Goal: Transaction & Acquisition: Purchase product/service

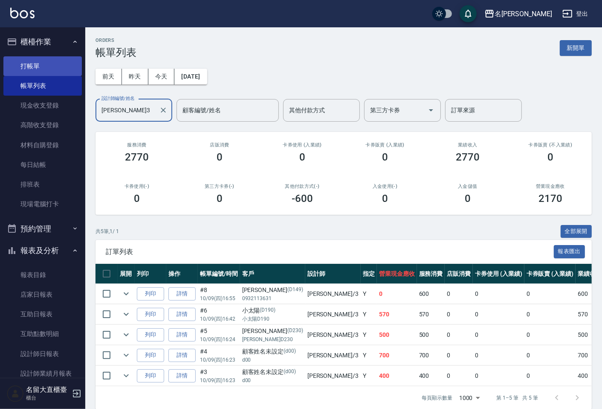
click at [46, 70] on link "打帳單" at bounding box center [42, 66] width 78 height 20
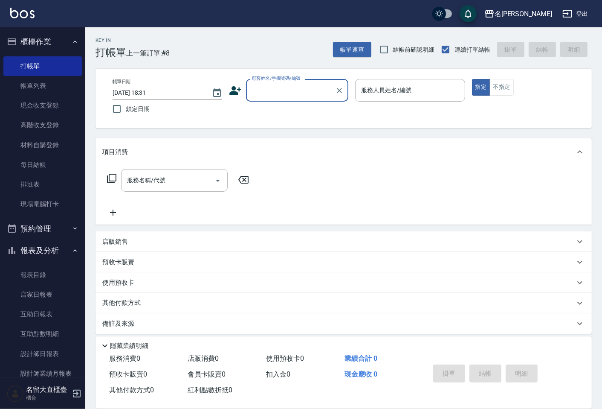
click at [258, 89] on input "顧客姓名/手機號碼/編號" at bounding box center [291, 90] width 82 height 15
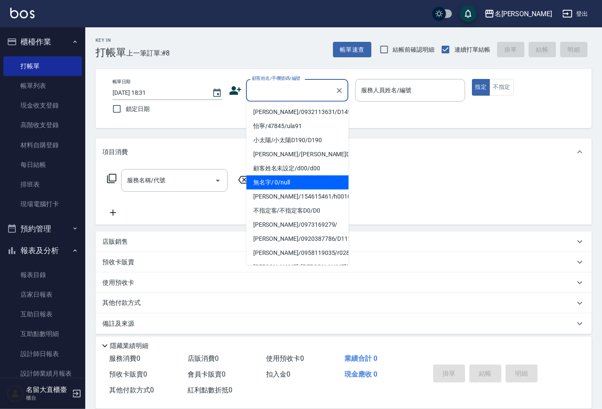
drag, startPoint x: 259, startPoint y: 177, endPoint x: 362, endPoint y: 120, distance: 116.8
click at [259, 175] on li "無名字/ 0/null" at bounding box center [297, 182] width 102 height 14
type input "無名字/ 0/null"
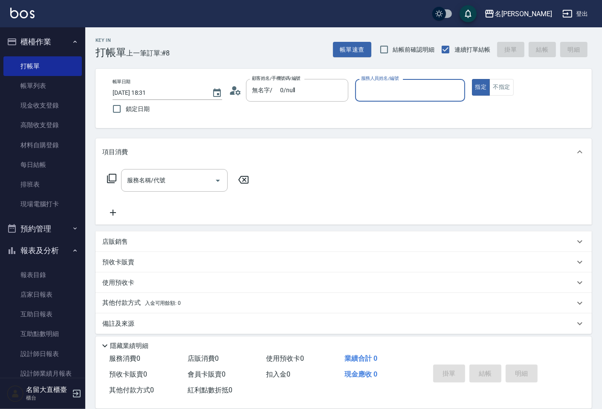
click at [376, 94] on input "服務人員姓名/編號" at bounding box center [410, 90] width 102 height 15
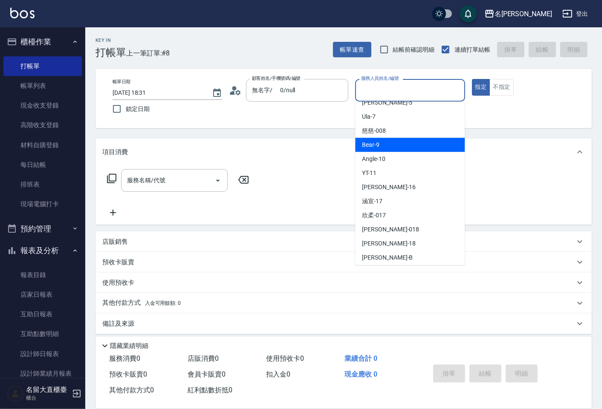
scroll to position [95, 0]
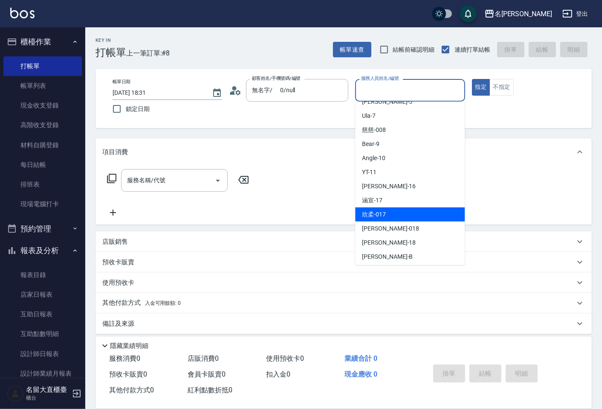
click at [405, 217] on div "欣柔 -017" at bounding box center [410, 214] width 110 height 14
type input "欣柔-017"
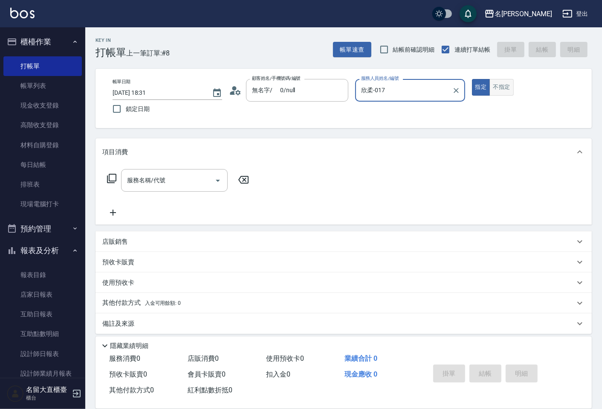
click at [497, 82] on button "不指定" at bounding box center [502, 87] width 24 height 17
click at [188, 174] on input "服務名稱/代號" at bounding box center [168, 180] width 86 height 15
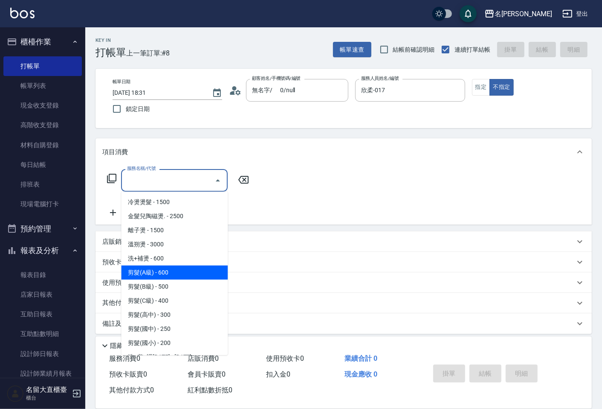
click at [140, 273] on span "剪髮(A級) - 600" at bounding box center [174, 272] width 107 height 14
type input "剪髮(A級)(301)"
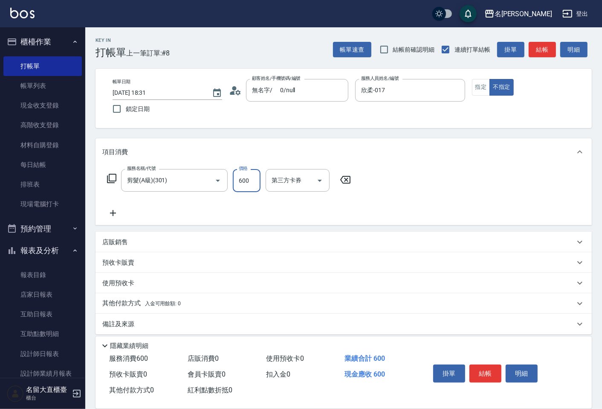
click at [246, 185] on input "600" at bounding box center [247, 180] width 28 height 23
type input "200"
click at [114, 213] on icon at bounding box center [113, 213] width 6 height 6
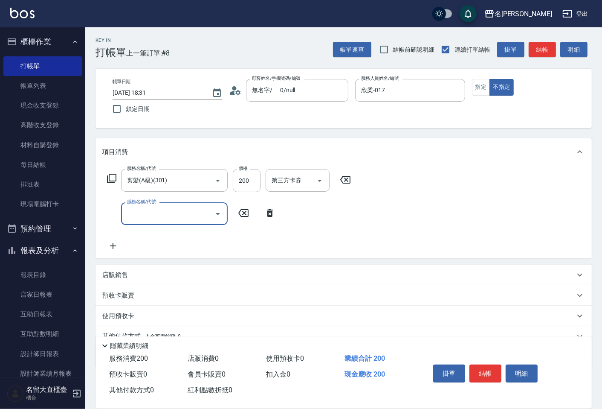
click at [139, 215] on input "服務名稱/代號" at bounding box center [168, 213] width 86 height 15
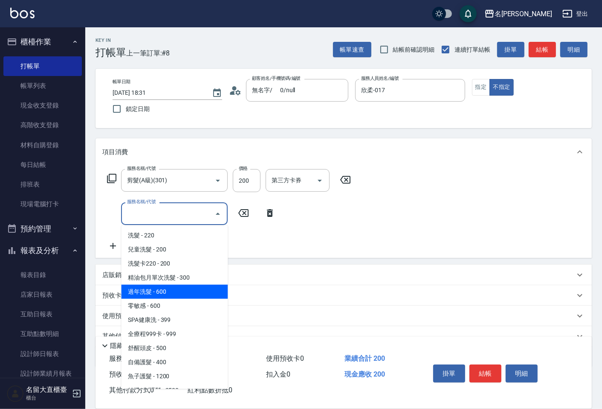
scroll to position [237, 0]
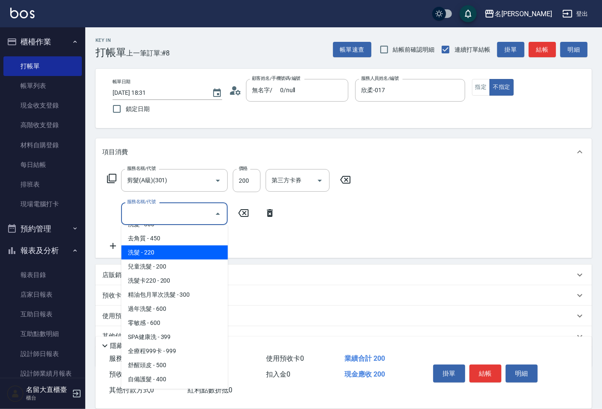
drag, startPoint x: 176, startPoint y: 255, endPoint x: 186, endPoint y: 245, distance: 14.5
click at [176, 255] on span "洗髮 - 220" at bounding box center [174, 252] width 107 height 14
type input "洗髮(504)"
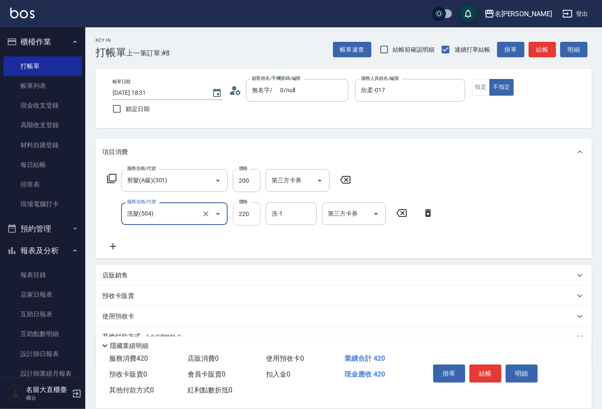
click at [249, 218] on input "220" at bounding box center [247, 213] width 28 height 23
type input "350"
click at [475, 365] on button "結帳" at bounding box center [486, 373] width 32 height 18
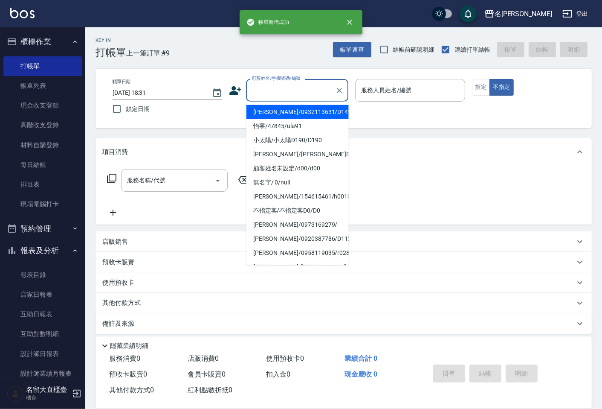
click at [296, 89] on input "顧客姓名/手機號碼/編號" at bounding box center [291, 90] width 82 height 15
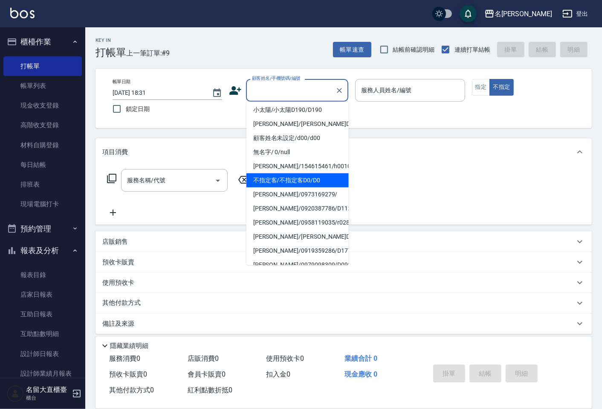
scroll to position [47, 0]
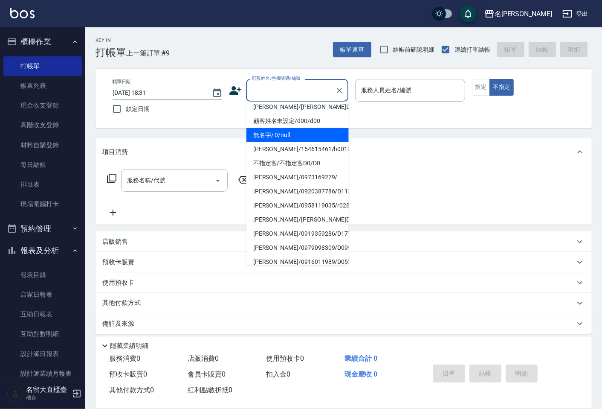
click at [296, 133] on li "無名字/ 0/null" at bounding box center [297, 135] width 102 height 14
type input "無名字/ 0/null"
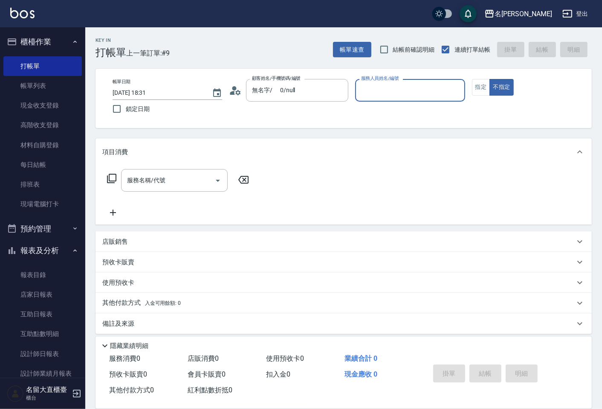
click at [364, 91] on input "服務人員姓名/編號" at bounding box center [410, 90] width 102 height 15
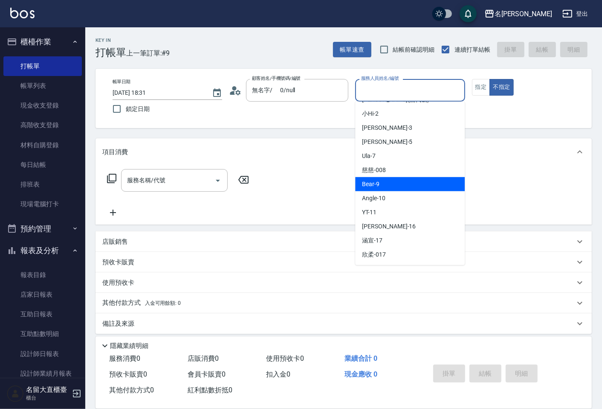
scroll to position [125, 0]
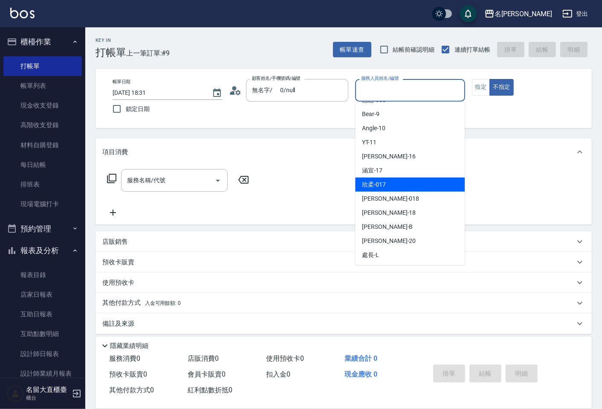
click at [387, 186] on div "欣柔 -017" at bounding box center [410, 184] width 110 height 14
type input "欣柔-017"
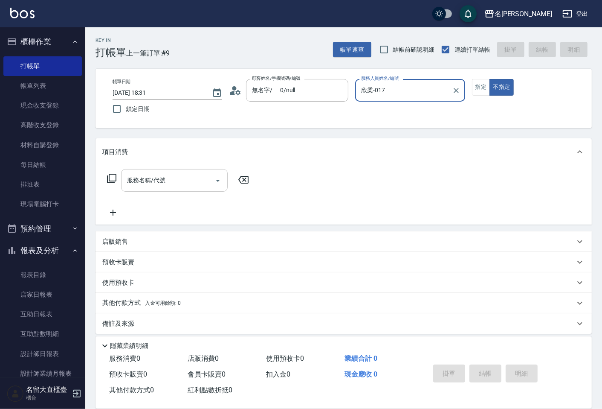
click at [179, 173] on input "服務名稱/代號" at bounding box center [168, 180] width 86 height 15
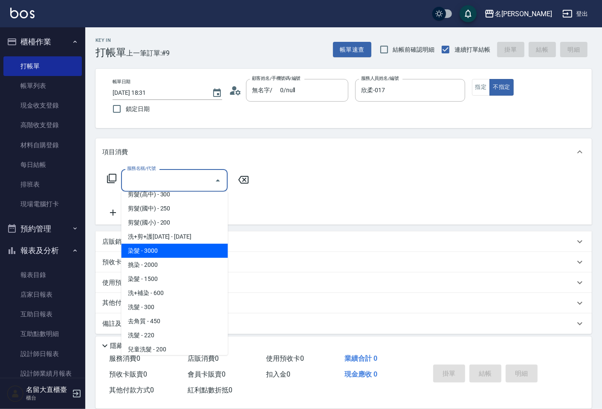
scroll to position [142, 0]
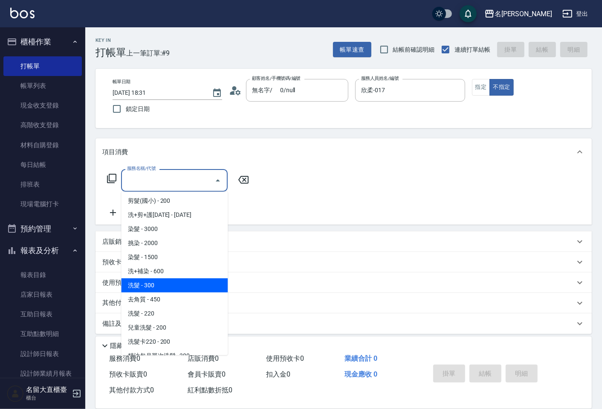
click at [151, 278] on span "洗髮 - 300" at bounding box center [174, 285] width 107 height 14
type input "洗髮(500)"
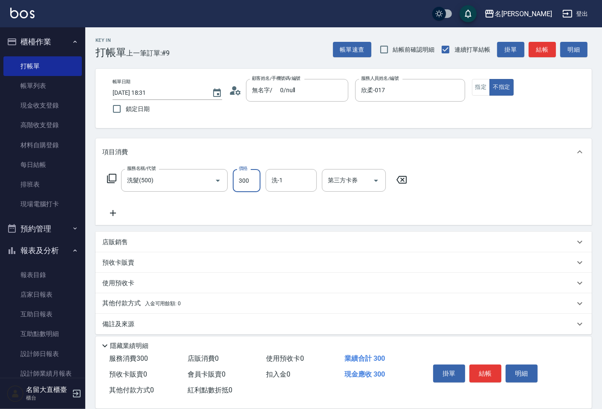
click at [241, 183] on input "300" at bounding box center [247, 180] width 28 height 23
type input "350"
click at [478, 364] on button "結帳" at bounding box center [486, 373] width 32 height 18
type input "[DATE] 18:32"
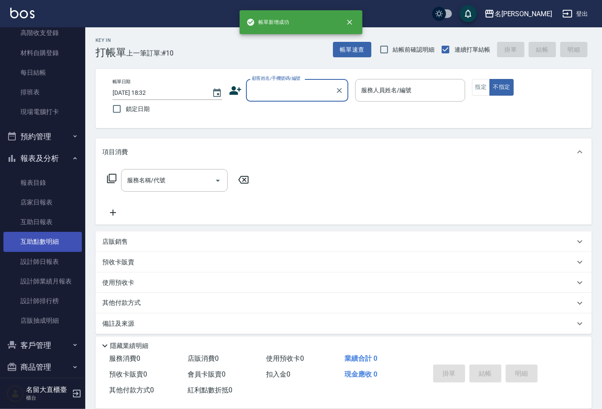
scroll to position [101, 0]
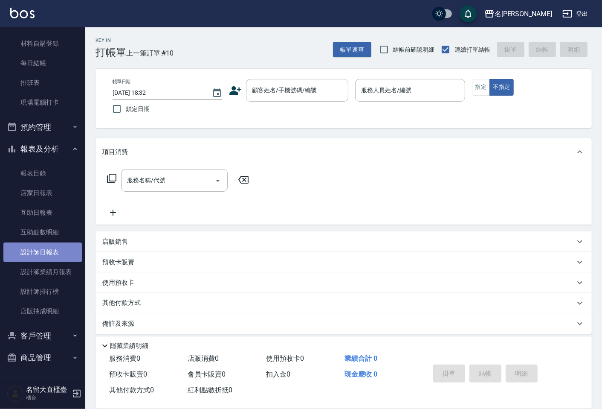
click at [54, 248] on link "設計師日報表" at bounding box center [42, 252] width 78 height 20
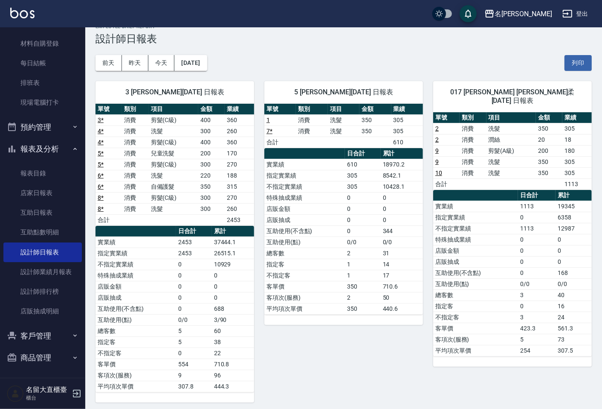
scroll to position [18, 0]
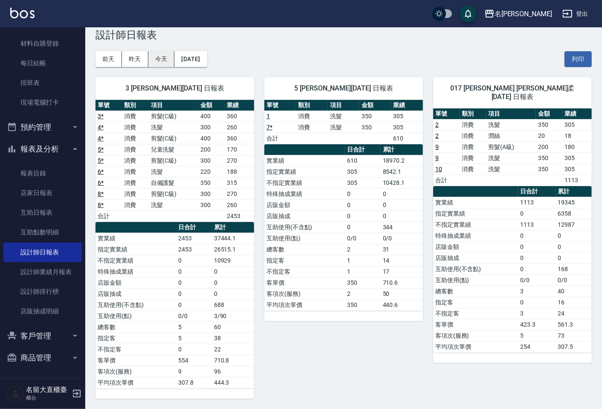
click at [165, 53] on button "今天" at bounding box center [161, 59] width 26 height 16
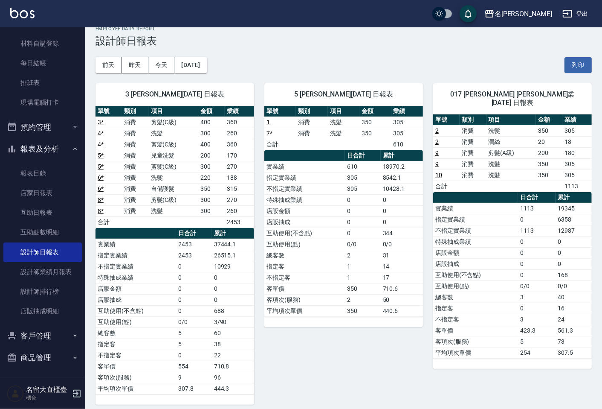
scroll to position [18, 0]
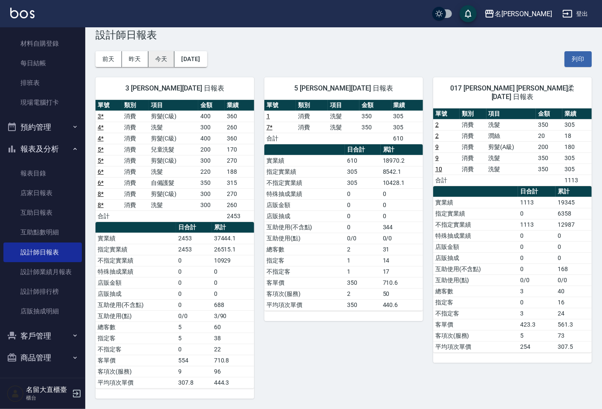
click at [160, 58] on button "今天" at bounding box center [161, 59] width 26 height 16
drag, startPoint x: 131, startPoint y: 66, endPoint x: 135, endPoint y: 62, distance: 4.8
click at [133, 64] on button "昨天" at bounding box center [135, 59] width 26 height 16
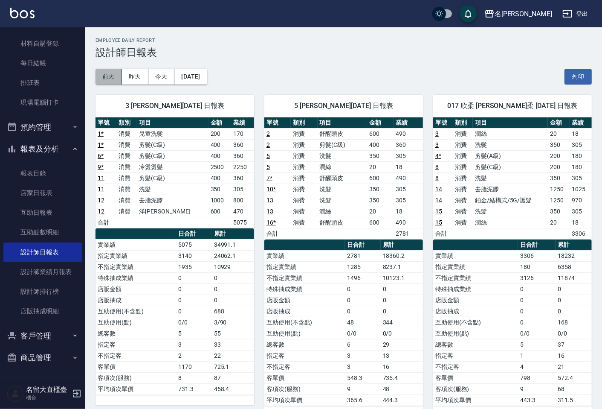
click at [103, 73] on button "前天" at bounding box center [109, 77] width 26 height 16
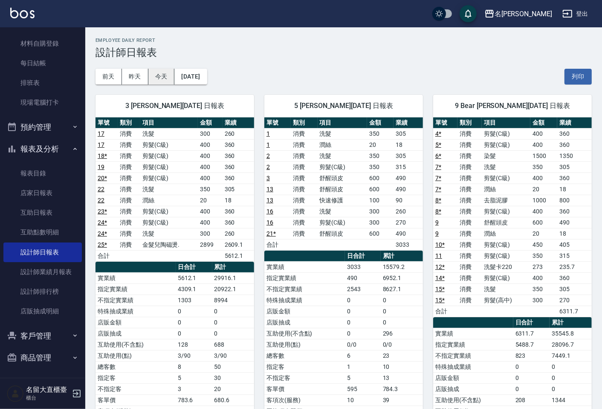
click at [165, 75] on button "今天" at bounding box center [161, 77] width 26 height 16
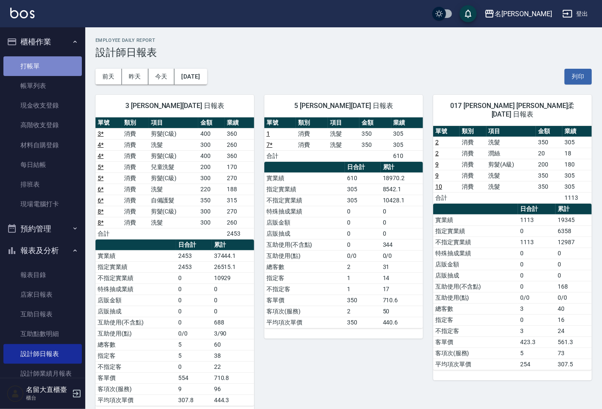
click at [48, 71] on link "打帳單" at bounding box center [42, 66] width 78 height 20
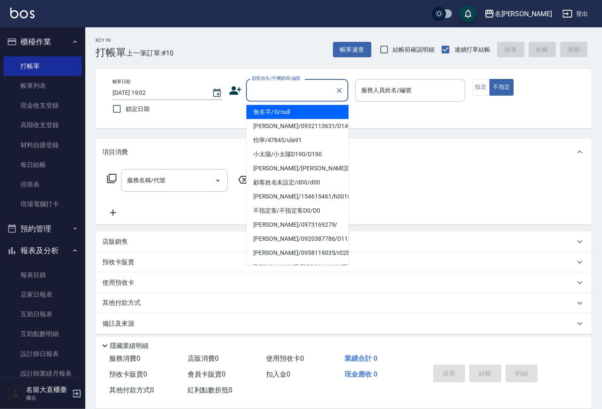
click at [285, 83] on input "顧客姓名/手機號碼/編號" at bounding box center [291, 90] width 82 height 15
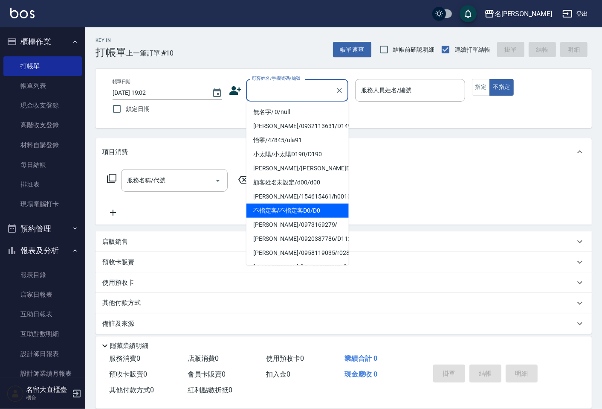
click at [293, 205] on li "不指定客/不指定客D0/D0" at bounding box center [297, 210] width 102 height 14
type input "不指定客/不指定客D0/D0"
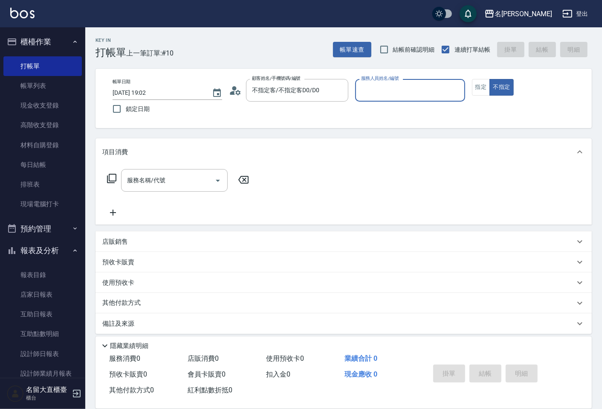
type input "[PERSON_NAME]3"
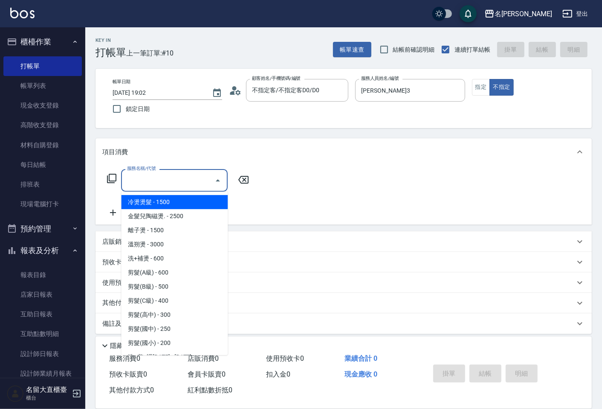
click at [174, 180] on input "服務名稱/代號" at bounding box center [168, 180] width 86 height 15
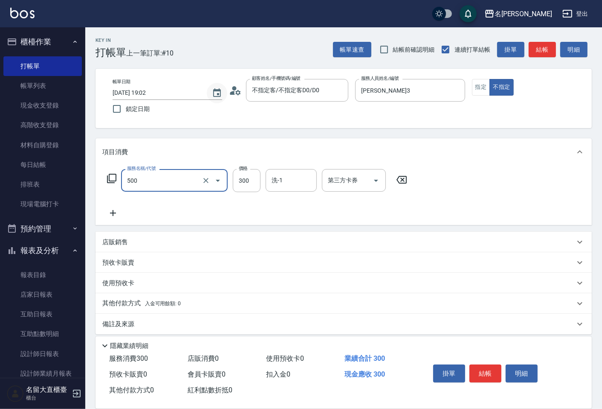
type input "洗髮(500)"
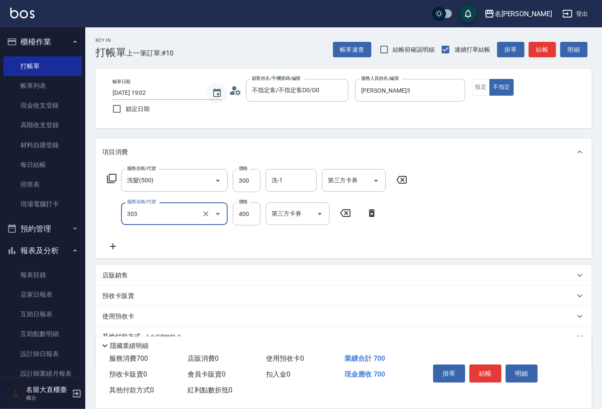
type input "剪髮(C級)(303)"
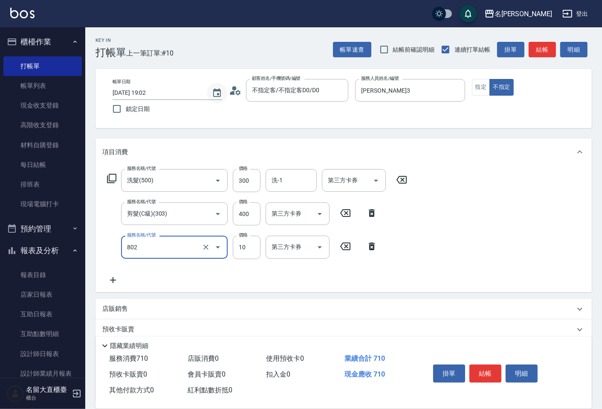
type input "潤絲(802)"
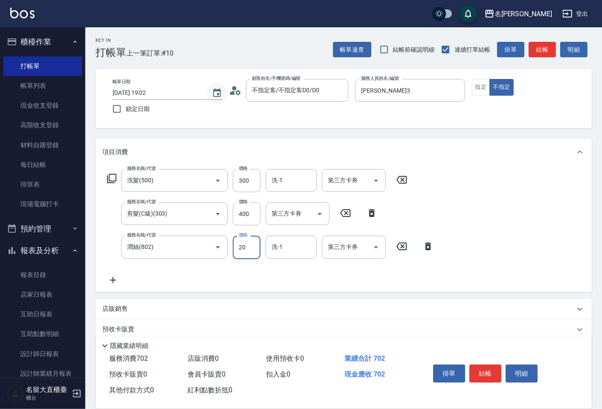
type input "20"
click at [540, 47] on button "結帳" at bounding box center [542, 50] width 27 height 16
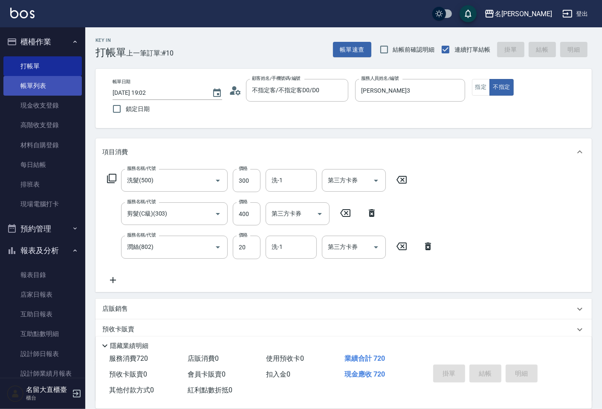
type input "[DATE] 19:03"
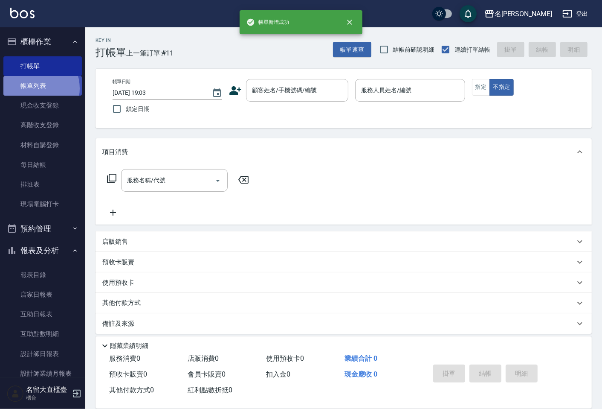
click at [33, 88] on link "帳單列表" at bounding box center [42, 86] width 78 height 20
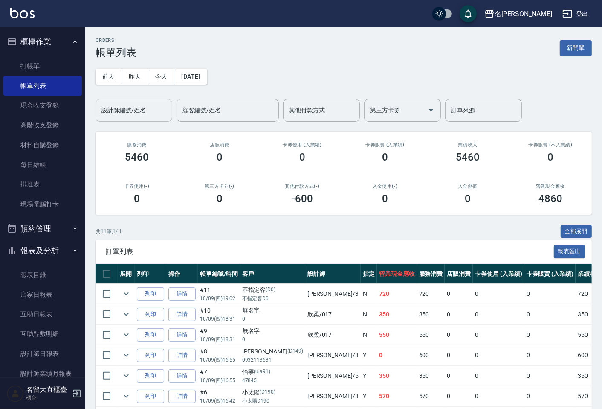
click at [151, 112] on input "設計師編號/姓名" at bounding box center [133, 110] width 69 height 15
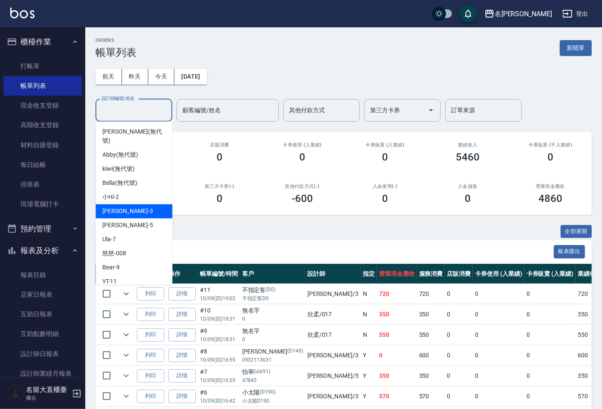
click at [122, 206] on span "[PERSON_NAME]3" at bounding box center [127, 210] width 50 height 9
type input "[PERSON_NAME]3"
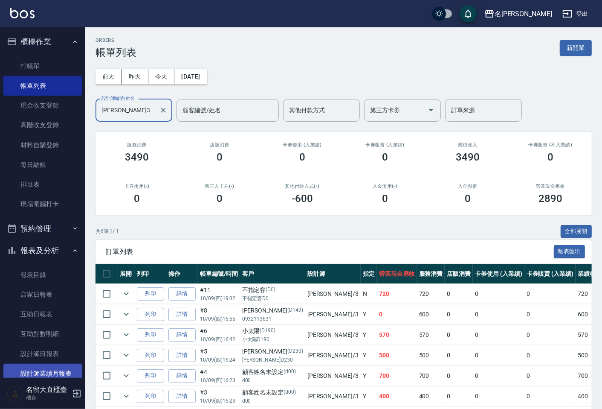
scroll to position [47, 0]
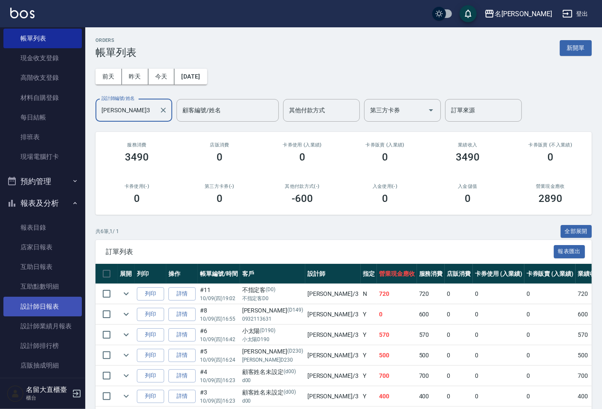
click at [31, 304] on link "設計師日報表" at bounding box center [42, 306] width 78 height 20
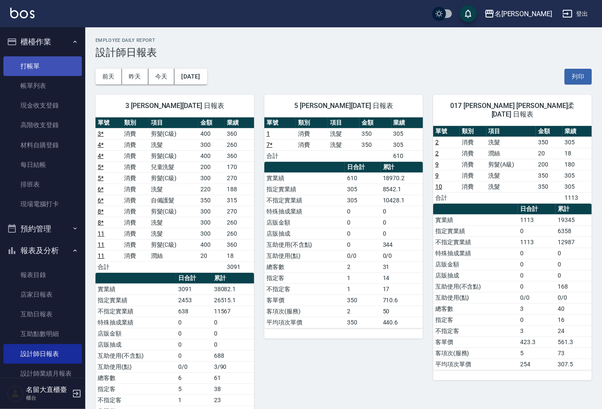
click at [49, 57] on link "打帳單" at bounding box center [42, 66] width 78 height 20
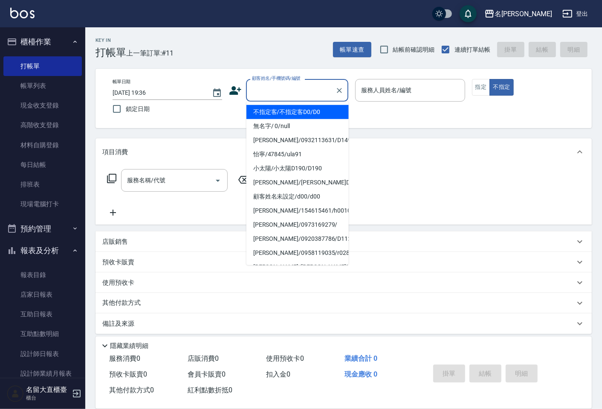
click at [274, 93] on input "顧客姓名/手機號碼/編號" at bounding box center [291, 90] width 82 height 15
click at [281, 118] on ul "不指定客/不指定客D0/D0 無名字/ 0/null [PERSON_NAME]/0932113631/D149 怡寧/47845/ula91 小太陽/小太陽…" at bounding box center [297, 182] width 102 height 163
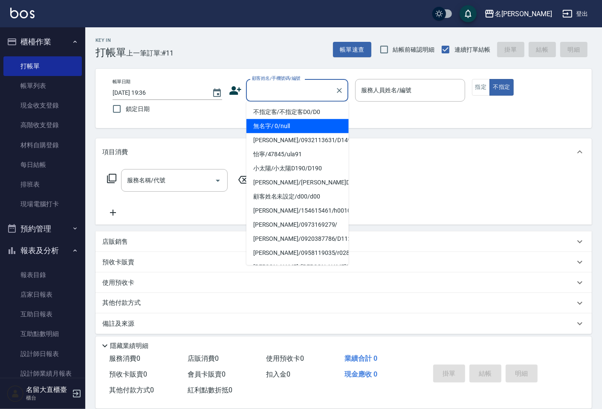
click at [283, 124] on li "無名字/ 0/null" at bounding box center [297, 126] width 102 height 14
type input "無名字/ 0/null"
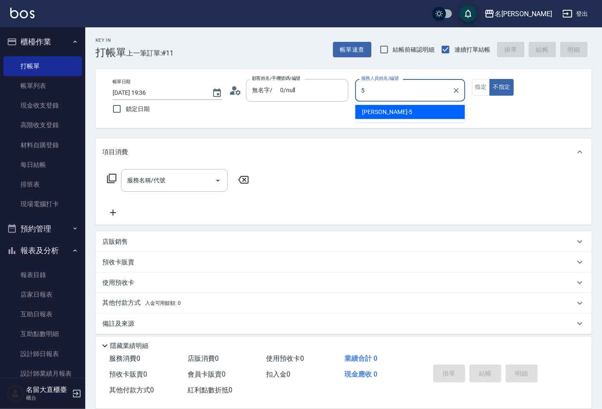
type input "5"
type button "false"
type input "Reese-5"
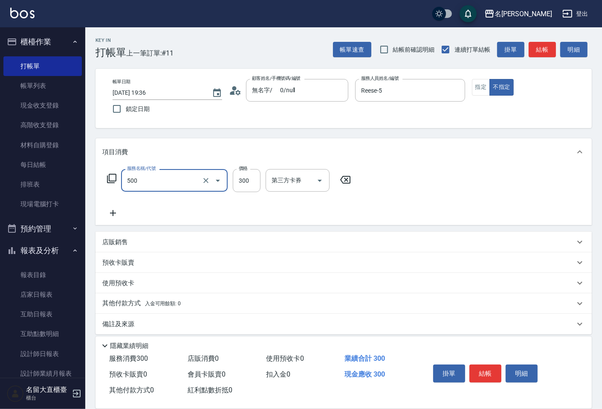
type input "洗髮(500)"
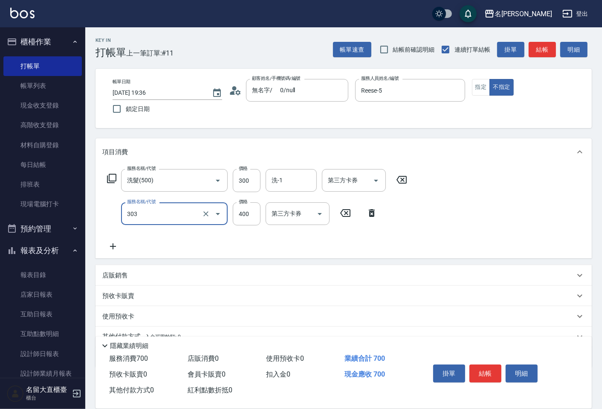
type input "剪髮(C級)(303)"
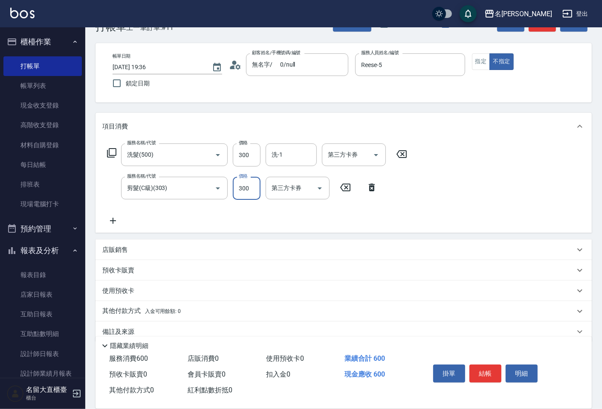
scroll to position [39, 0]
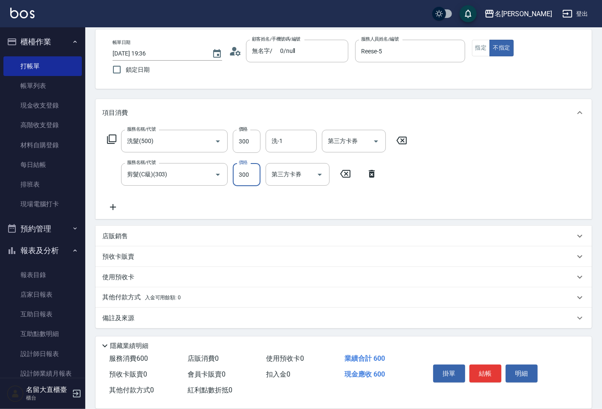
type input "300"
click at [154, 239] on div "店販銷售" at bounding box center [338, 236] width 473 height 9
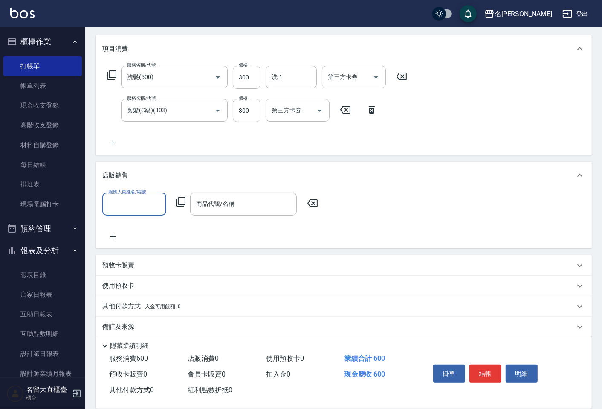
scroll to position [112, 0]
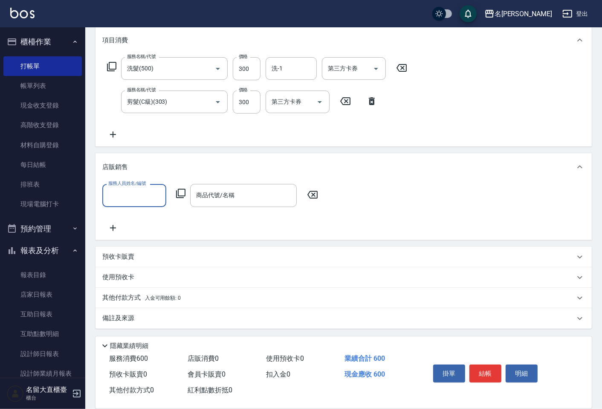
click at [150, 293] on p "其他付款方式 入金可用餘額: 0" at bounding box center [141, 297] width 78 height 9
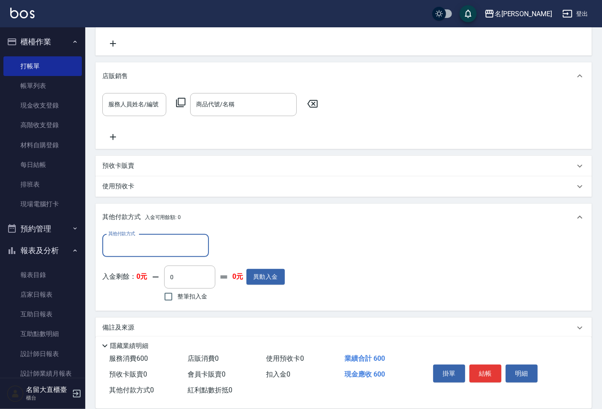
scroll to position [206, 0]
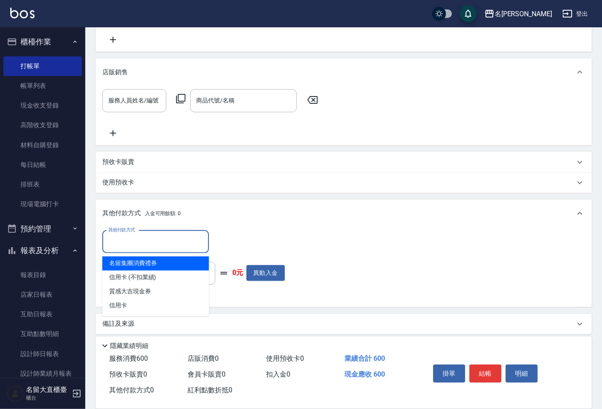
click at [161, 240] on input "其他付款方式" at bounding box center [155, 241] width 99 height 15
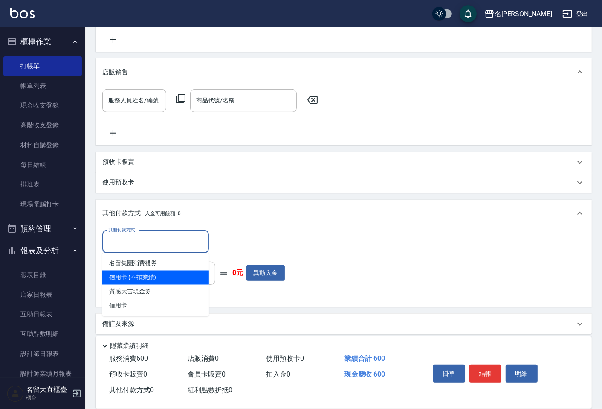
click at [145, 278] on span "信用卡 (不扣業績)" at bounding box center [155, 277] width 107 height 14
type input "信用卡 (不扣業績)"
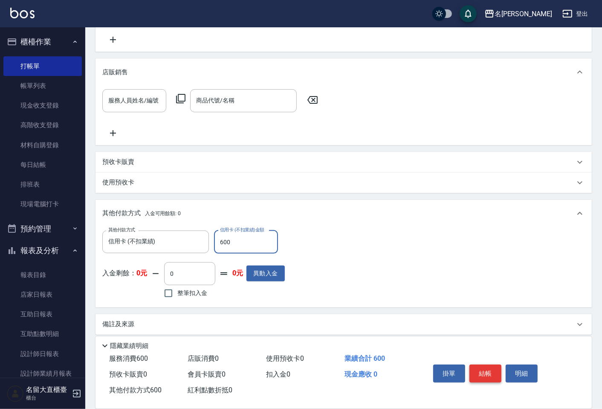
type input "600"
click at [492, 367] on button "結帳" at bounding box center [486, 373] width 32 height 18
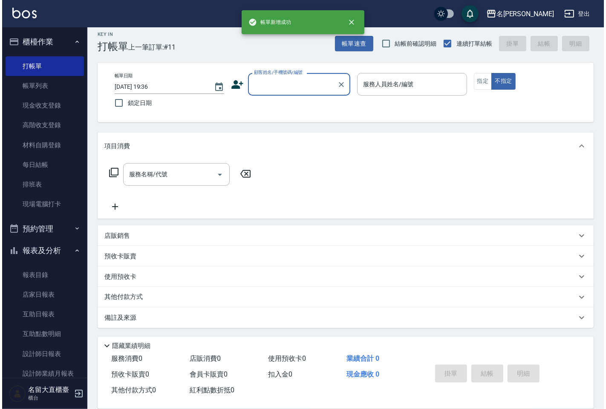
scroll to position [0, 0]
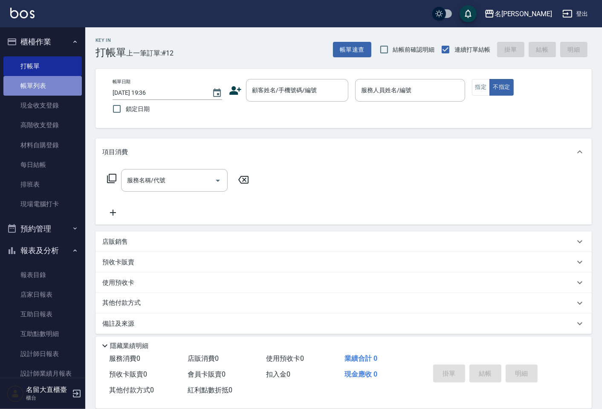
click at [71, 82] on link "帳單列表" at bounding box center [42, 86] width 78 height 20
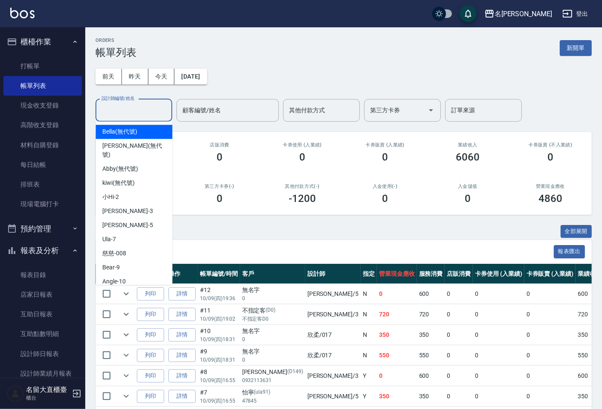
click at [114, 109] on input "設計師編號/姓名" at bounding box center [133, 110] width 69 height 15
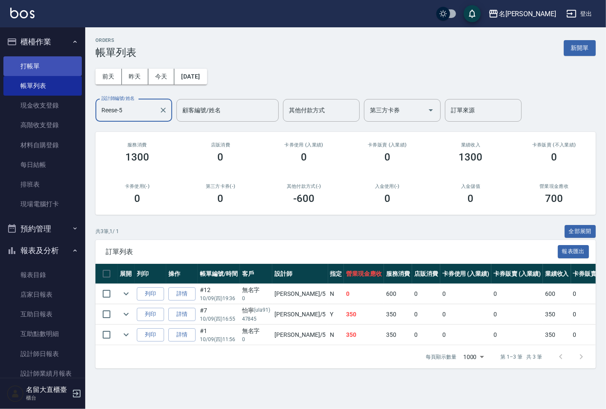
type input "Reese-5"
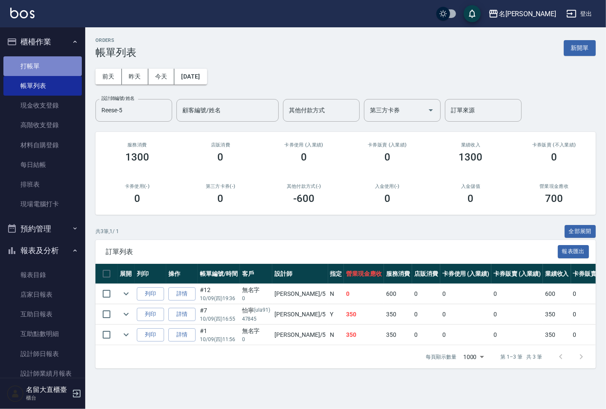
click at [57, 63] on link "打帳單" at bounding box center [42, 66] width 78 height 20
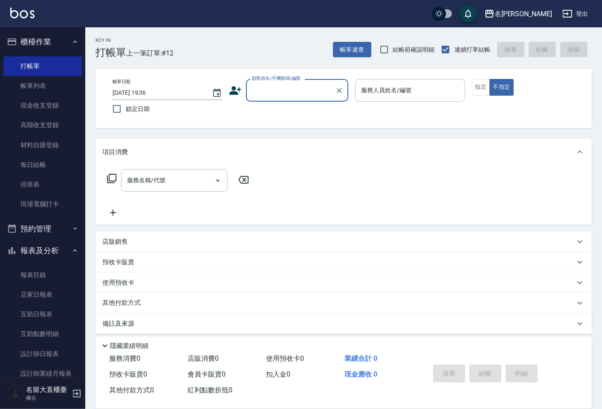
click at [256, 95] on input "顧客姓名/手機號碼/編號" at bounding box center [291, 90] width 82 height 15
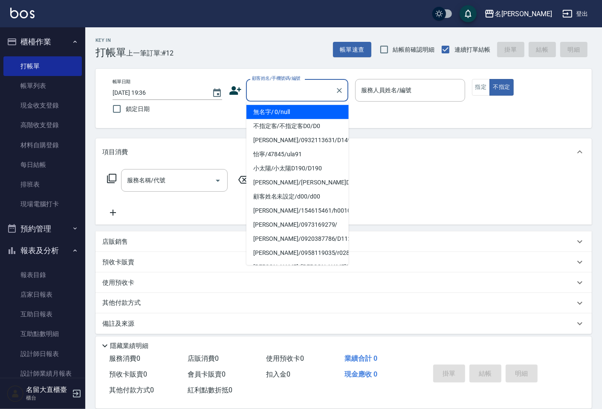
click at [263, 109] on li "無名字/ 0/null" at bounding box center [297, 112] width 102 height 14
type input "無名字/ 0/null"
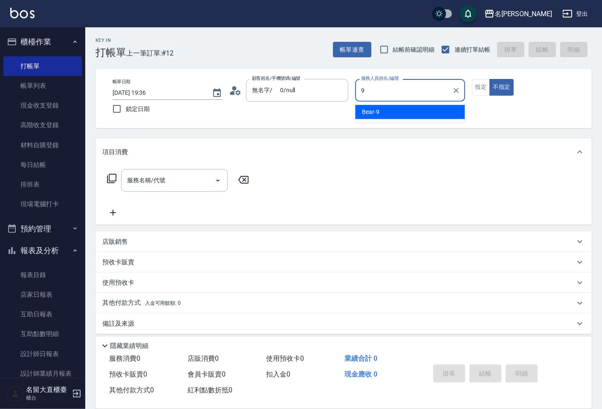
type input "Bear-9"
type button "false"
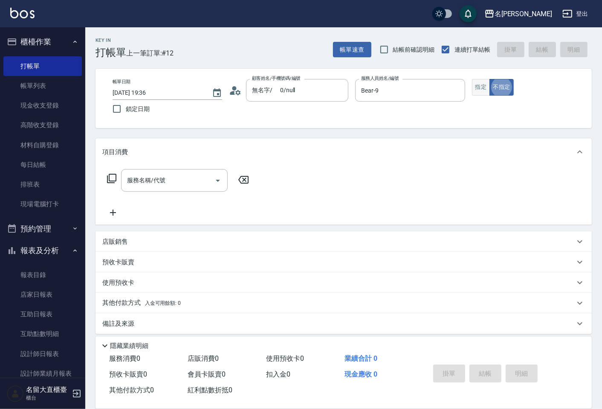
click at [476, 84] on button "指定" at bounding box center [481, 87] width 18 height 17
click at [112, 174] on icon at bounding box center [112, 178] width 10 height 10
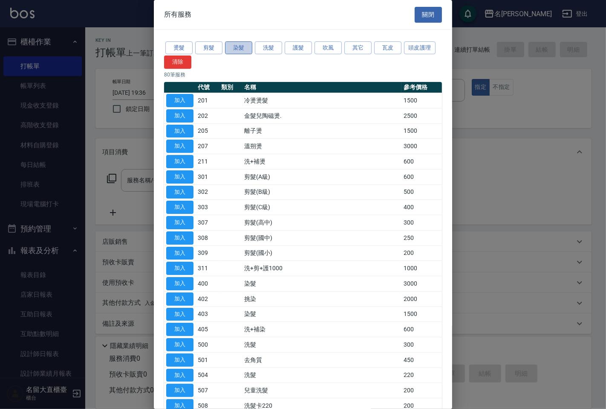
click at [236, 44] on button "染髮" at bounding box center [238, 47] width 27 height 13
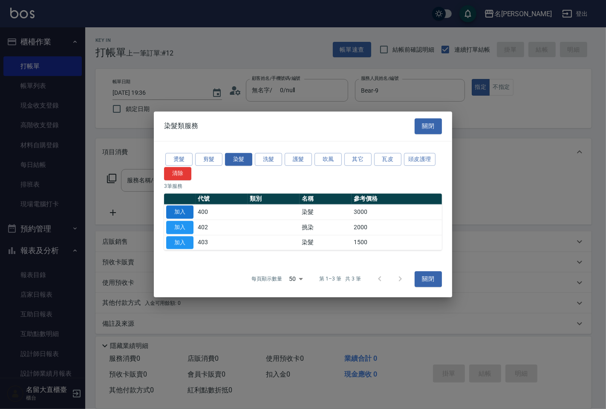
click at [188, 210] on button "加入" at bounding box center [179, 211] width 27 height 13
type input "染髮(400)"
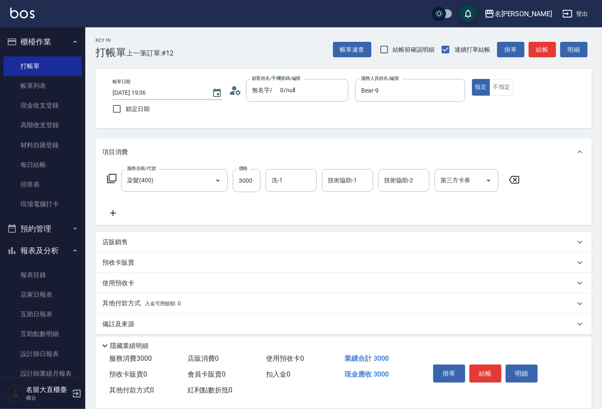
click at [232, 183] on div "服務名稱/代號 染髮(400) 服務名稱/代號 價格 3000 價格 洗-1 洗-1 技術協助-1 技術協助-1 技術協助-2 技術協助-2 第三方卡券 第三…" at bounding box center [313, 180] width 423 height 23
click at [255, 182] on input "3000" at bounding box center [247, 180] width 28 height 23
type input "5300"
click at [114, 210] on icon at bounding box center [112, 213] width 21 height 10
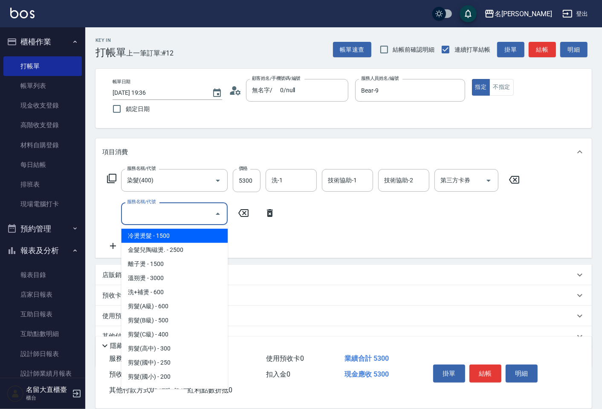
click at [143, 213] on input "服務名稱/代號" at bounding box center [168, 213] width 86 height 15
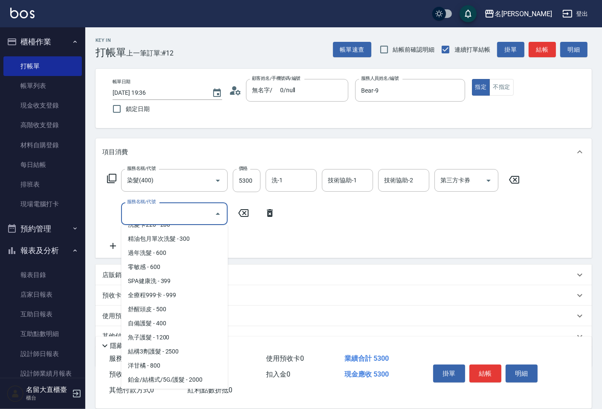
scroll to position [379, 0]
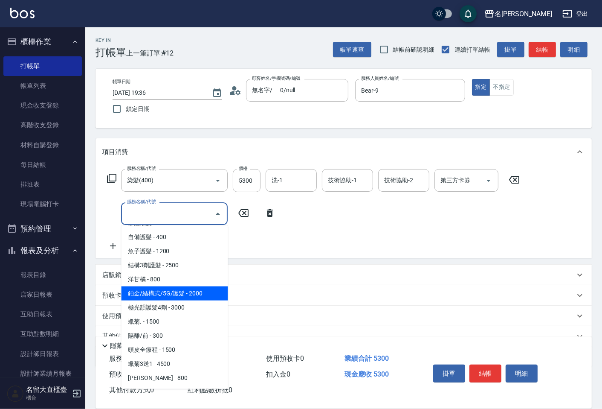
click at [194, 287] on span "鉑金/結構式/5G/護髮 - 2000" at bounding box center [174, 293] width 107 height 14
type input "鉑金/結構式/5G/護髮(605)"
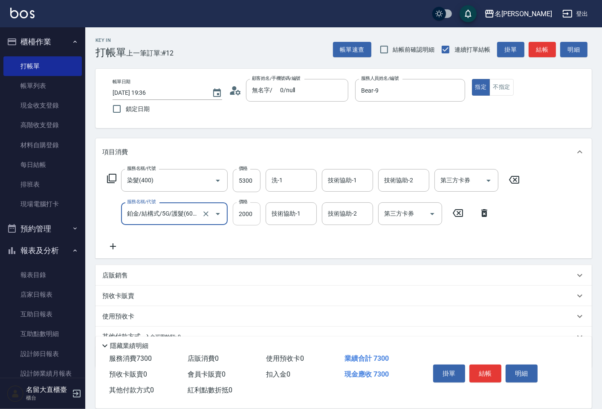
click at [244, 220] on input "2000" at bounding box center [247, 213] width 28 height 23
type input "1200"
click at [537, 49] on button "結帳" at bounding box center [542, 50] width 27 height 16
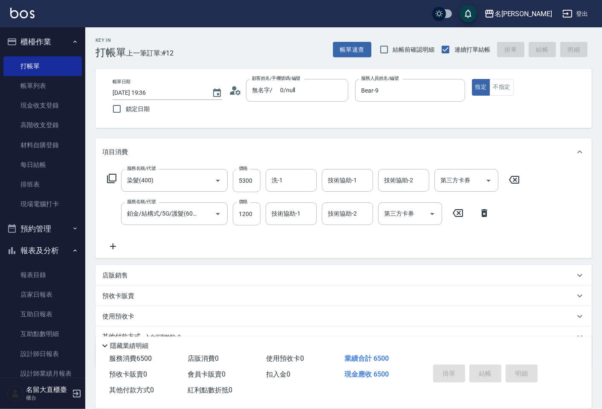
type input "[DATE] 19:38"
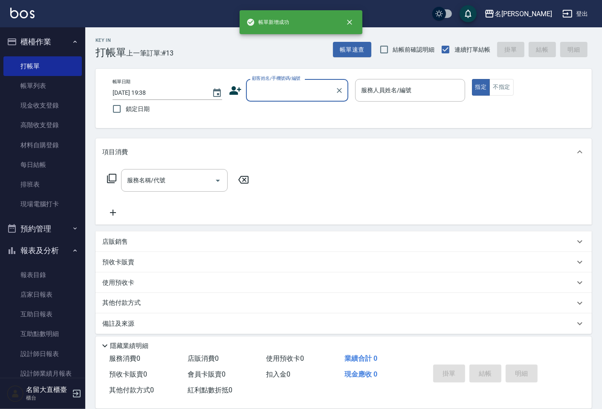
drag, startPoint x: 312, startPoint y: 88, endPoint x: 311, endPoint y: 93, distance: 4.7
click at [311, 87] on input "顧客姓名/手機號碼/編號" at bounding box center [291, 90] width 82 height 15
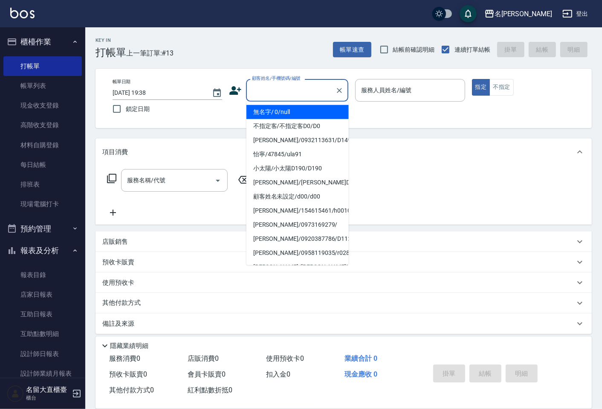
click at [314, 108] on li "無名字/ 0/null" at bounding box center [297, 112] width 102 height 14
type input "無名字/ 0/null"
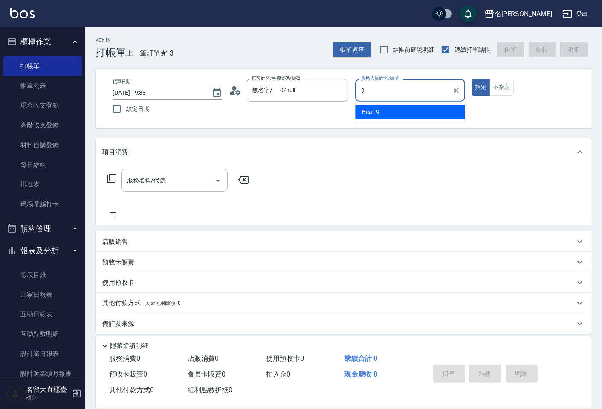
type input "Bear-9"
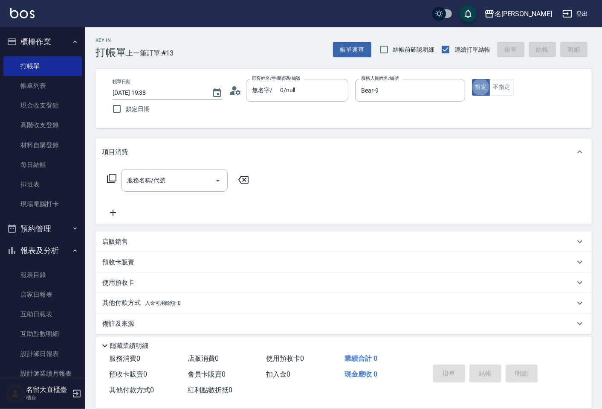
type button "true"
click at [111, 181] on icon at bounding box center [112, 178] width 10 height 10
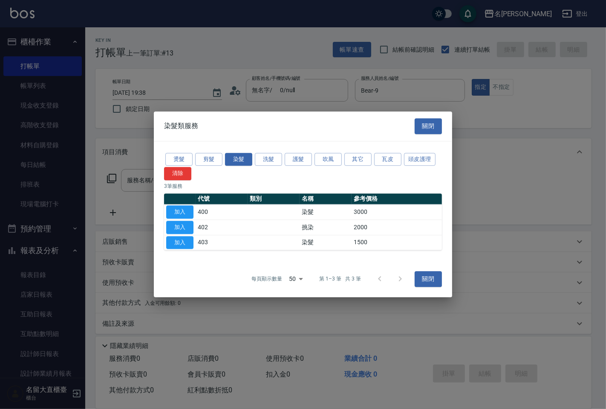
click at [112, 177] on div at bounding box center [303, 204] width 606 height 409
click at [181, 212] on button "加入" at bounding box center [179, 211] width 27 height 13
type input "染髮(400)"
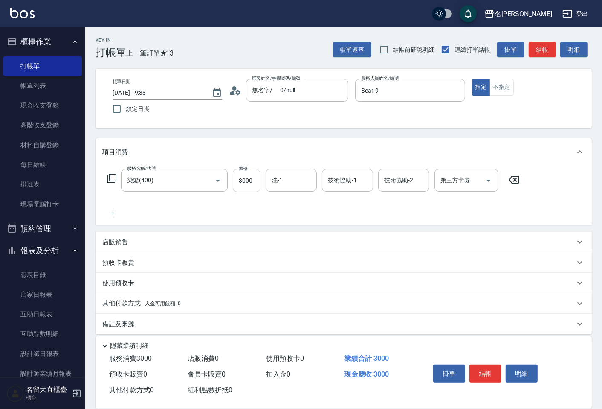
click at [245, 176] on input "3000" at bounding box center [247, 180] width 28 height 23
type input "2600"
type input "Reese-5"
click at [110, 211] on icon at bounding box center [112, 213] width 21 height 10
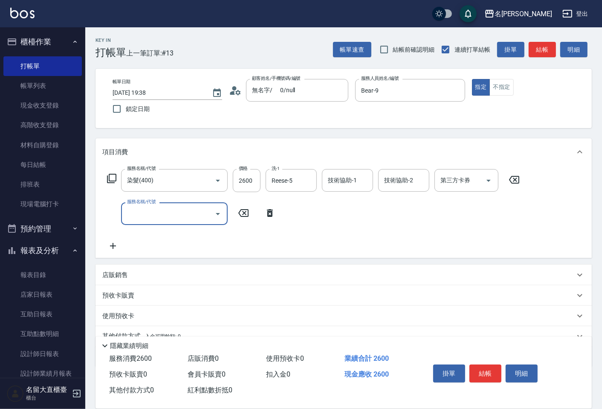
click at [149, 220] on input "服務名稱/代號" at bounding box center [168, 213] width 86 height 15
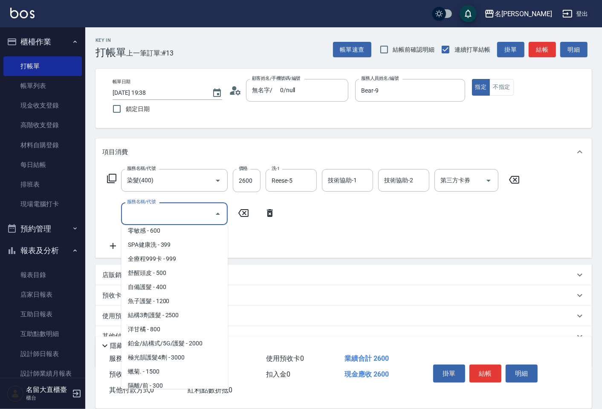
scroll to position [331, 0]
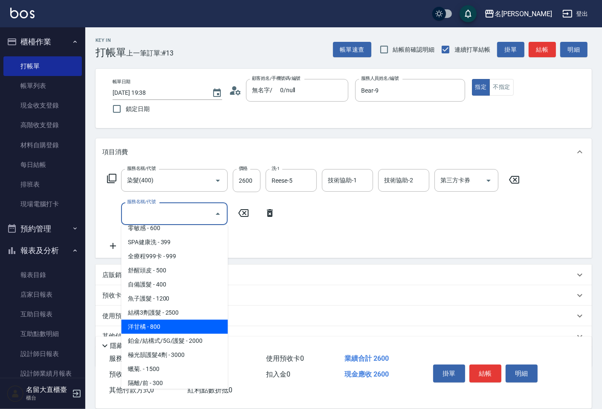
click at [168, 319] on span "洋甘橘 - 800" at bounding box center [174, 326] width 107 height 14
type input "洋[PERSON_NAME](604)"
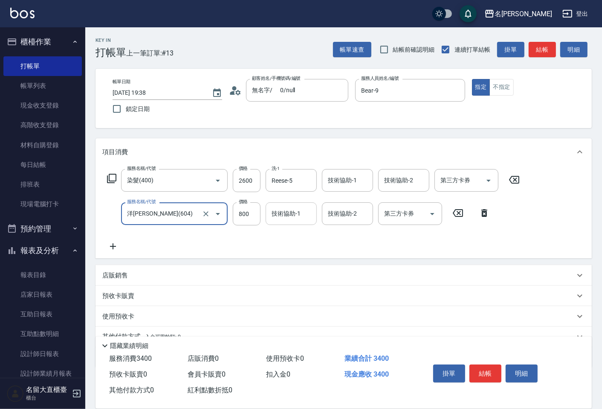
click at [304, 214] on input "技術協助-1" at bounding box center [291, 213] width 43 height 15
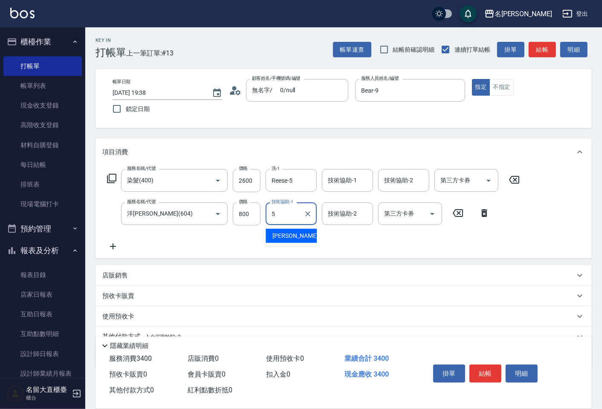
type input "Reese-5"
click at [540, 45] on button "結帳" at bounding box center [542, 50] width 27 height 16
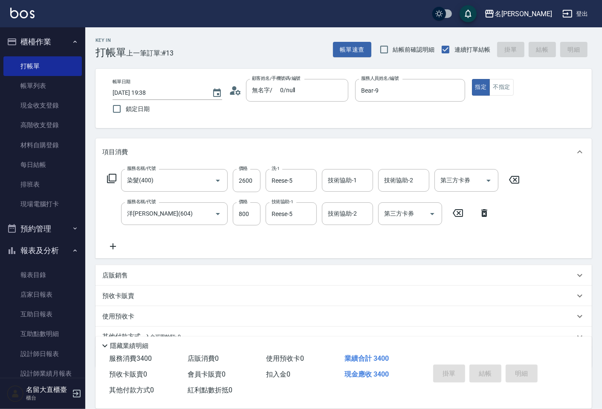
type input "[DATE] 19:39"
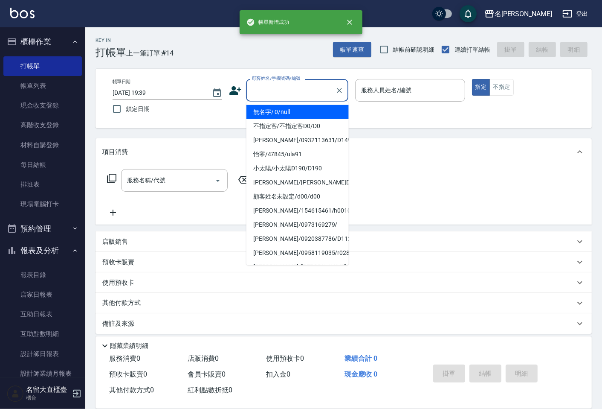
click at [291, 88] on input "顧客姓名/手機號碼/編號" at bounding box center [291, 90] width 82 height 15
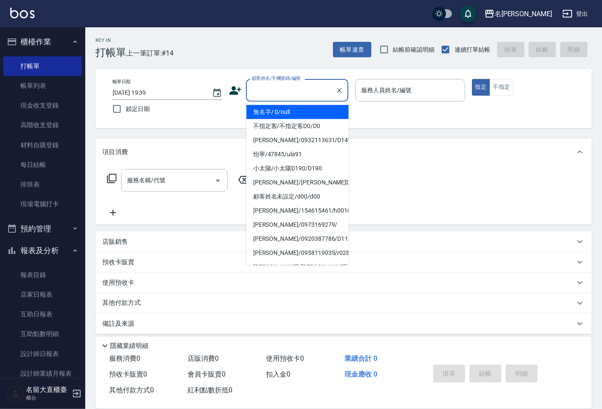
click at [297, 107] on li "無名字/ 0/null" at bounding box center [297, 112] width 102 height 14
type input "無名字/ 0/null"
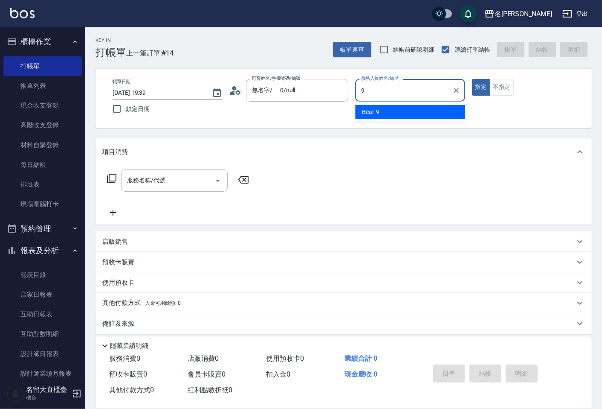
type input "Bear-9"
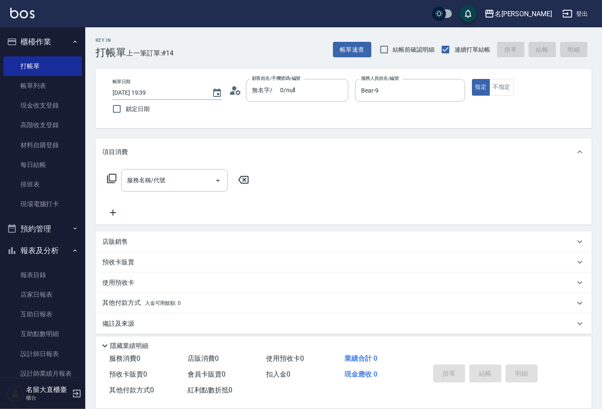
click at [113, 173] on icon at bounding box center [112, 178] width 10 height 10
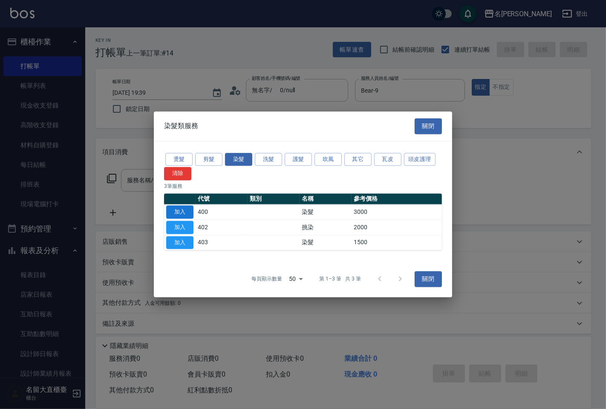
click at [186, 213] on button "加入" at bounding box center [179, 211] width 27 height 13
type input "染髮(400)"
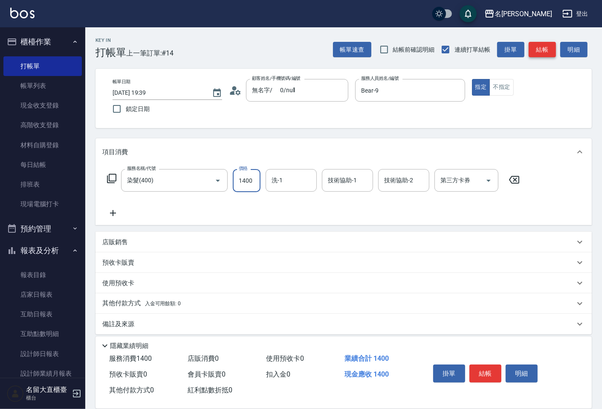
type input "1400"
click at [537, 53] on button "結帳" at bounding box center [542, 50] width 27 height 16
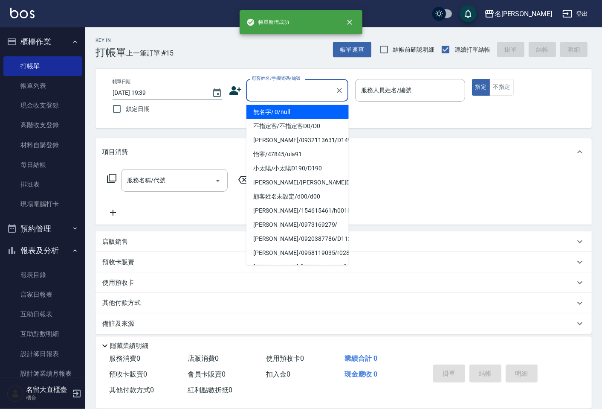
click at [308, 93] on input "顧客姓名/手機號碼/編號" at bounding box center [291, 90] width 82 height 15
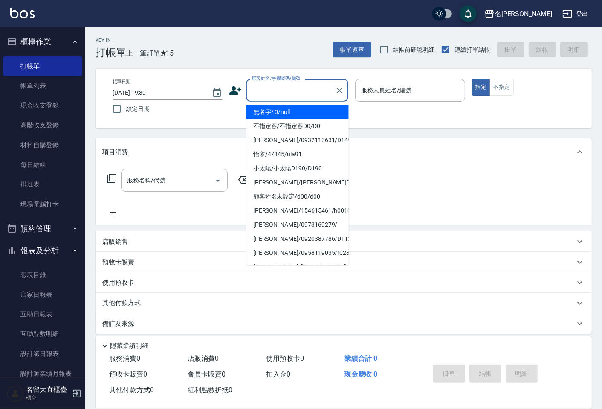
click at [305, 107] on li "無名字/ 0/null" at bounding box center [297, 112] width 102 height 14
type input "無名字/ 0/null"
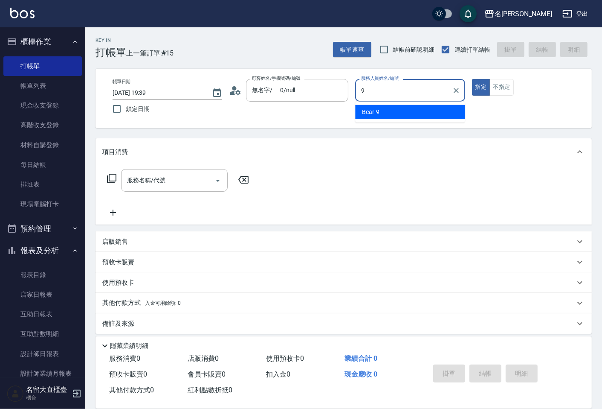
type input "Bear-9"
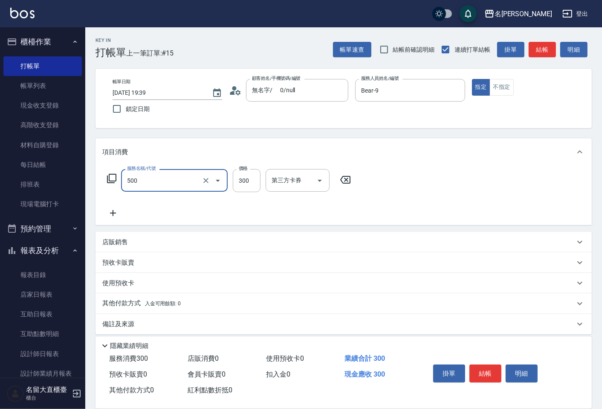
type input "洗髮(500)"
type input "350"
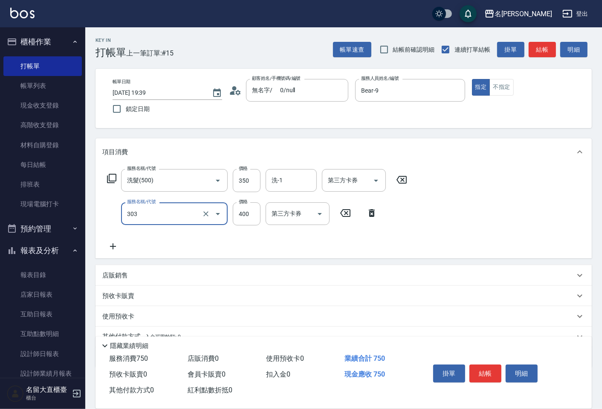
type input "剪髮(C級)(303)"
click at [534, 45] on button "結帳" at bounding box center [542, 50] width 27 height 16
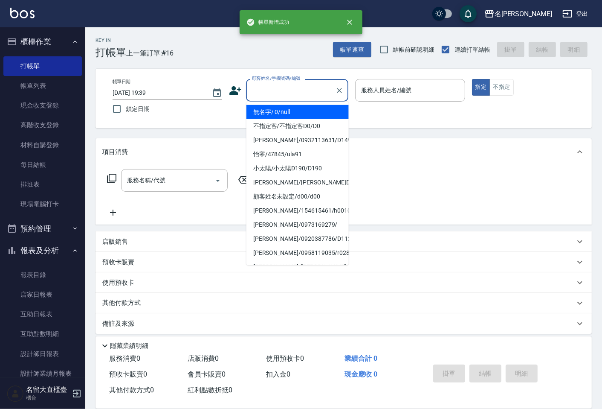
click at [316, 92] on input "顧客姓名/手機號碼/編號" at bounding box center [291, 90] width 82 height 15
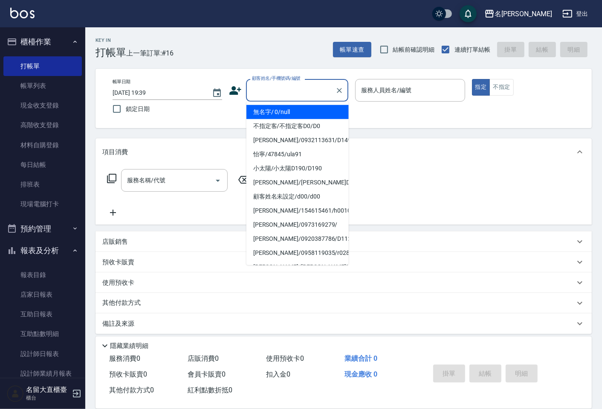
click at [304, 111] on li "無名字/ 0/null" at bounding box center [297, 112] width 102 height 14
type input "無名字/ 0/null"
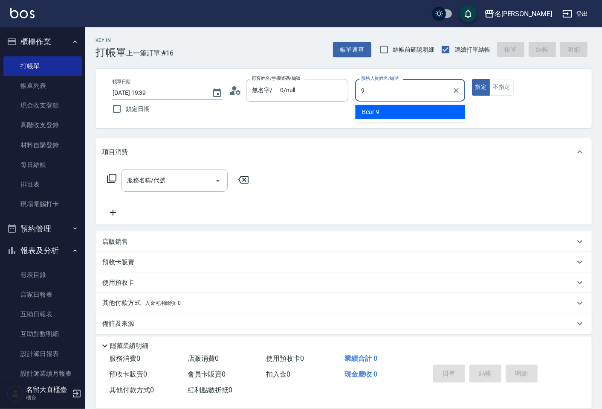
type input "Bear-9"
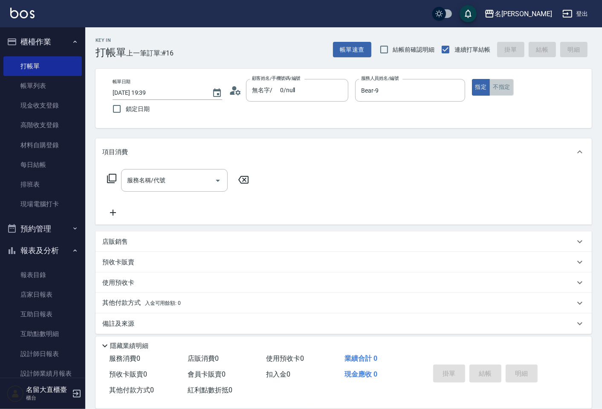
click at [496, 91] on button "不指定" at bounding box center [502, 87] width 24 height 17
click at [116, 178] on div "服務名稱/代號 服務名稱/代號" at bounding box center [178, 180] width 152 height 23
click at [114, 178] on icon at bounding box center [112, 178] width 10 height 10
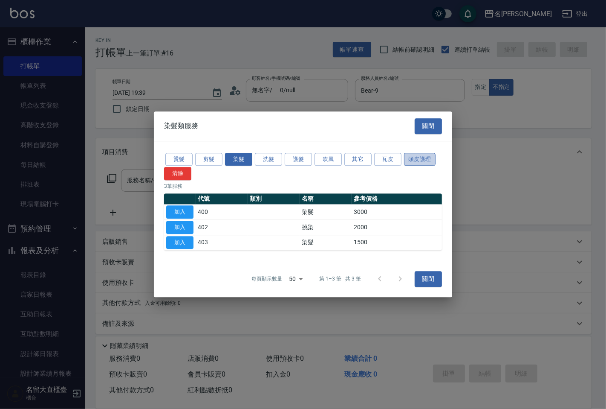
click at [422, 160] on button "頭皮護理" at bounding box center [420, 159] width 32 height 13
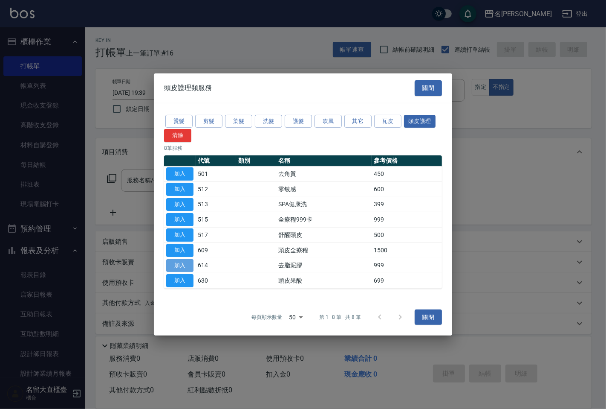
click at [190, 267] on button "加入" at bounding box center [179, 264] width 27 height 13
type input "去脂泥膠(614)"
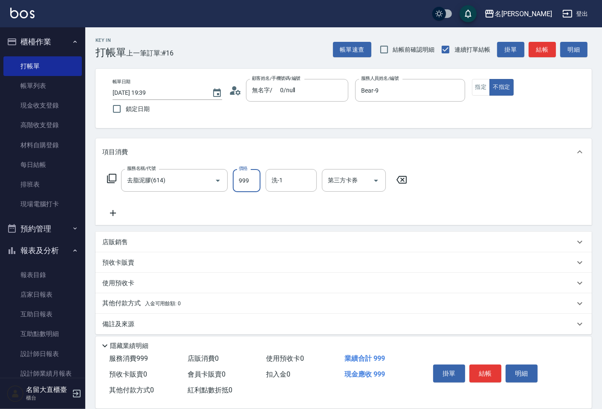
click at [250, 173] on input "999" at bounding box center [247, 180] width 28 height 23
type input "1000"
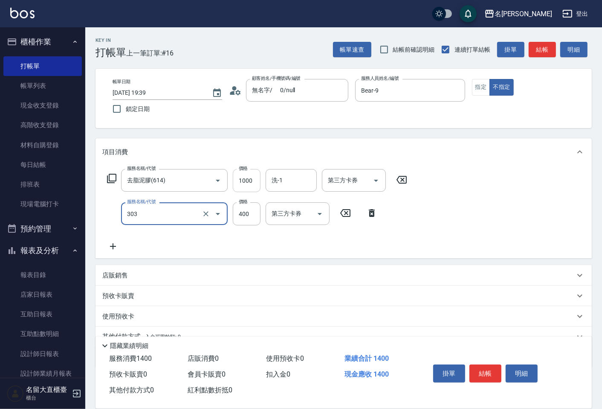
type input "剪髮(C級)(303)"
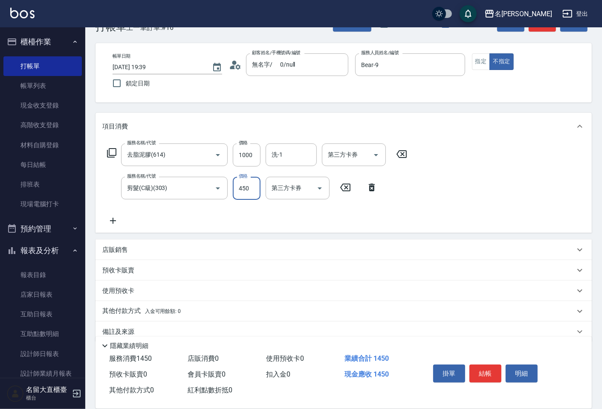
scroll to position [39, 0]
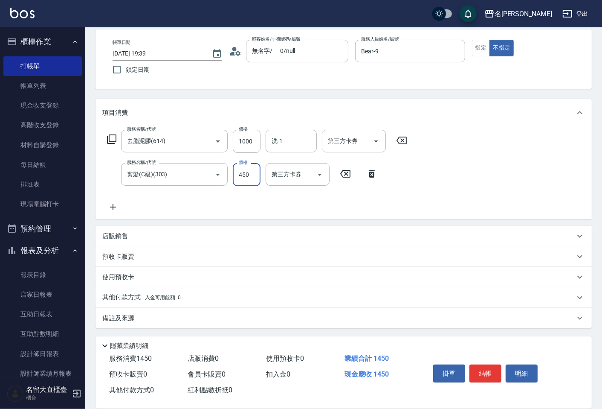
type input "450"
click at [136, 293] on p "其他付款方式 入金可用餘額: 0" at bounding box center [141, 297] width 78 height 9
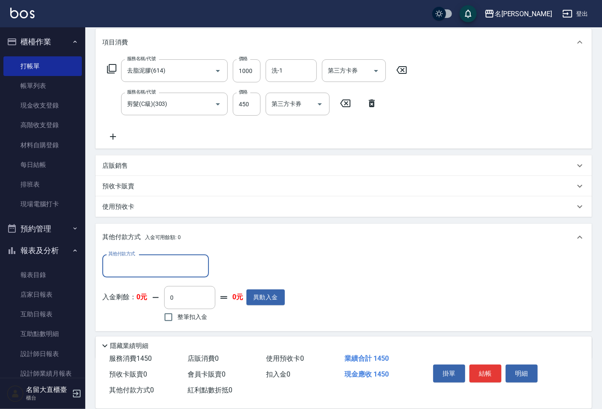
scroll to position [134, 0]
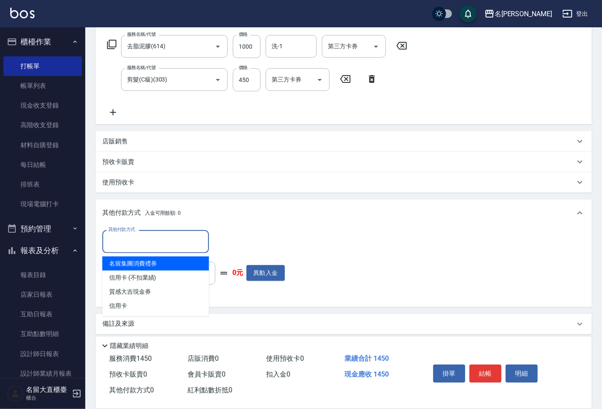
click at [153, 246] on input "其他付款方式" at bounding box center [155, 241] width 99 height 15
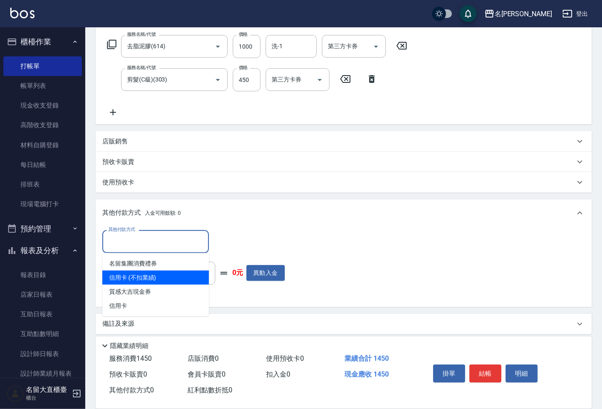
click at [151, 272] on span "信用卡 (不扣業績)" at bounding box center [155, 277] width 107 height 14
type input "信用卡 (不扣業績)"
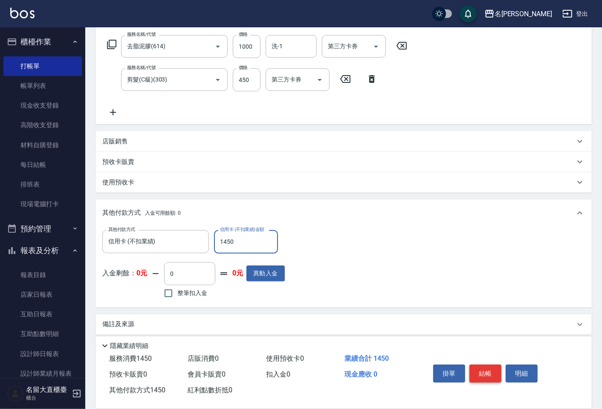
type input "1450"
click at [481, 368] on button "結帳" at bounding box center [486, 373] width 32 height 18
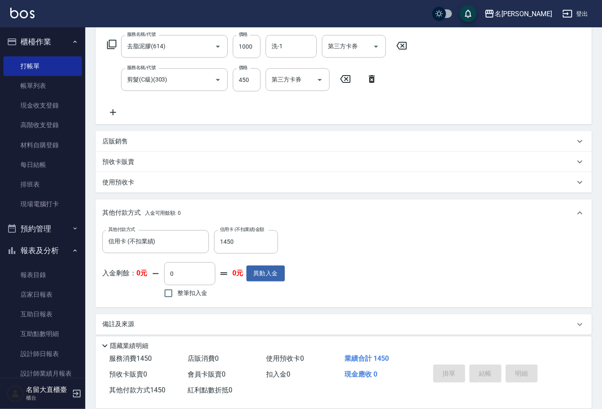
type input "[DATE] 19:40"
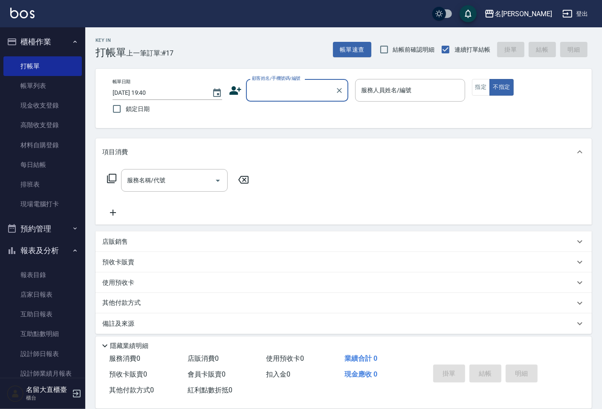
click at [304, 92] on input "顧客姓名/手機號碼/編號" at bounding box center [291, 90] width 82 height 15
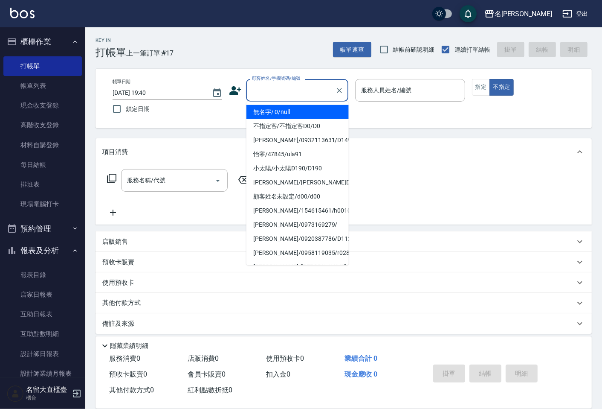
click at [305, 113] on li "無名字/ 0/null" at bounding box center [297, 112] width 102 height 14
type input "無名字/ 0/null"
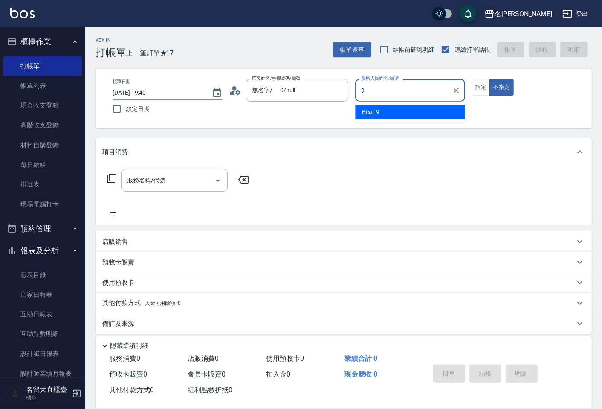
type input "Bear-9"
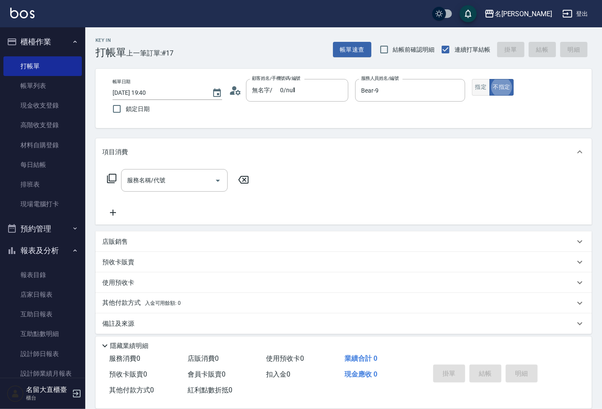
click at [476, 87] on button "指定" at bounding box center [481, 87] width 18 height 17
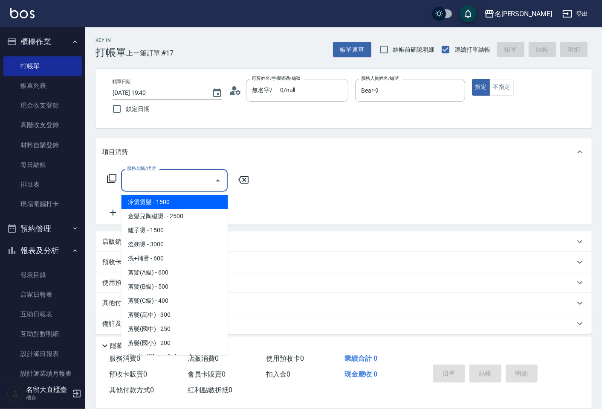
click at [197, 173] on input "服務名稱/代號" at bounding box center [168, 180] width 86 height 15
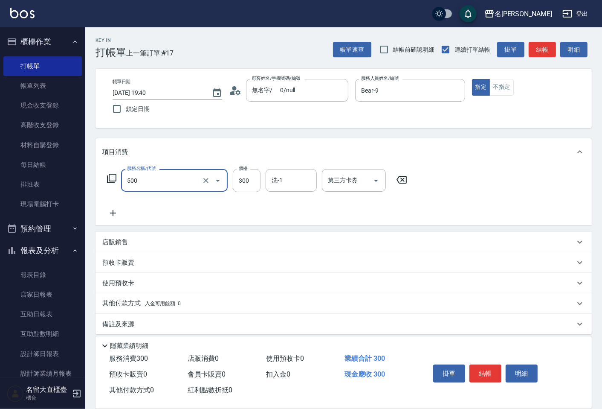
type input "洗髮(500)"
type input "350"
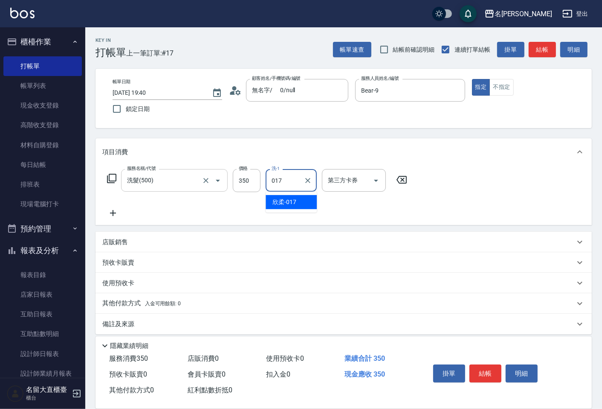
type input "欣柔-017"
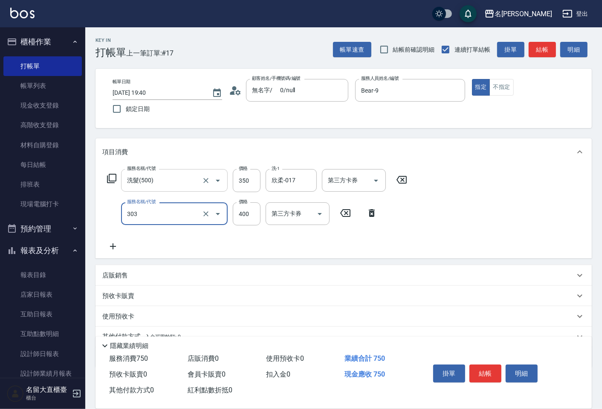
type input "剪髮(C級)(303)"
click at [536, 56] on button "結帳" at bounding box center [542, 50] width 27 height 16
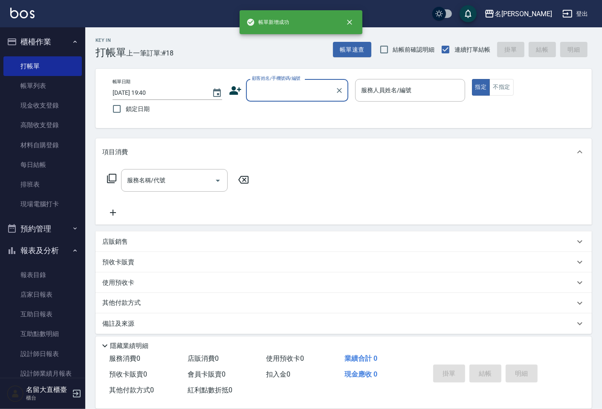
click at [284, 89] on input "顧客姓名/手機號碼/編號" at bounding box center [291, 90] width 82 height 15
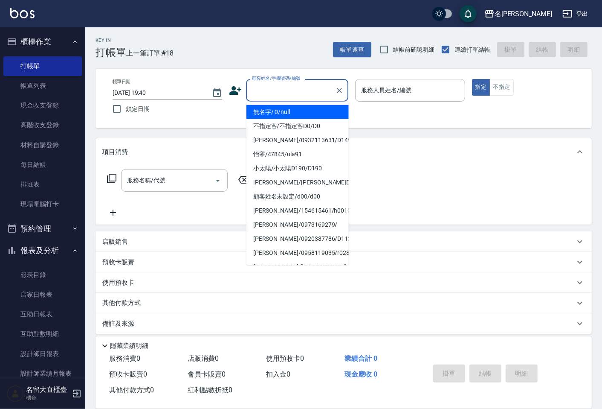
click at [287, 107] on li "無名字/ 0/null" at bounding box center [297, 112] width 102 height 14
type input "無名字/ 0/null"
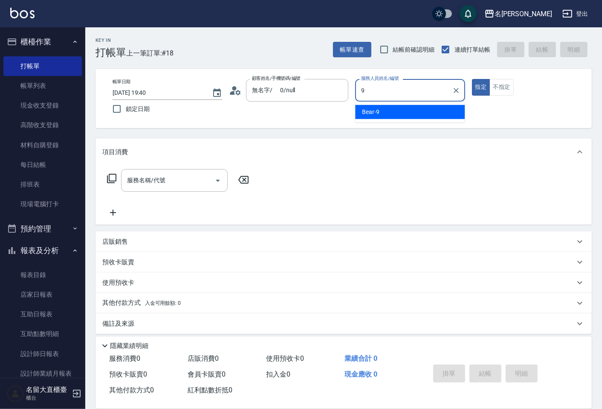
type input "Bear-9"
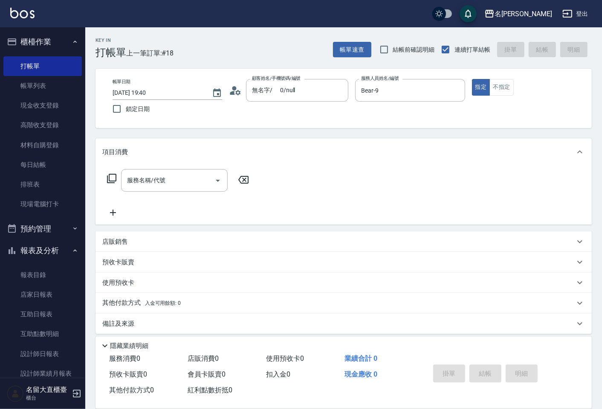
click at [108, 180] on icon at bounding box center [112, 178] width 10 height 10
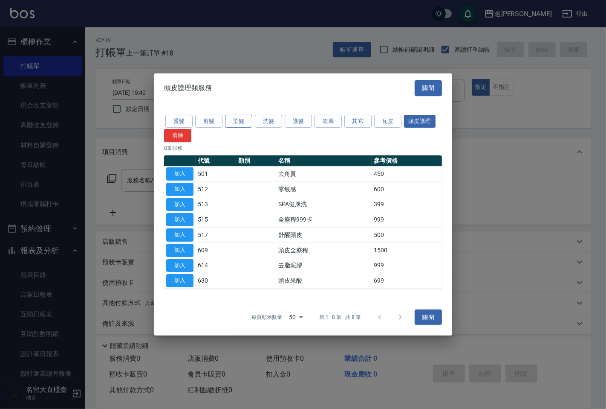
drag, startPoint x: 259, startPoint y: 120, endPoint x: 235, endPoint y: 119, distance: 23.9
click at [229, 119] on div "燙髮 剪髮 染髮 洗髮 護髮 吹風 其它 瓦皮 頭皮護理 清除" at bounding box center [303, 127] width 278 height 29
drag, startPoint x: 235, startPoint y: 119, endPoint x: 240, endPoint y: 130, distance: 12.0
click at [235, 119] on button "染髮" at bounding box center [238, 120] width 27 height 13
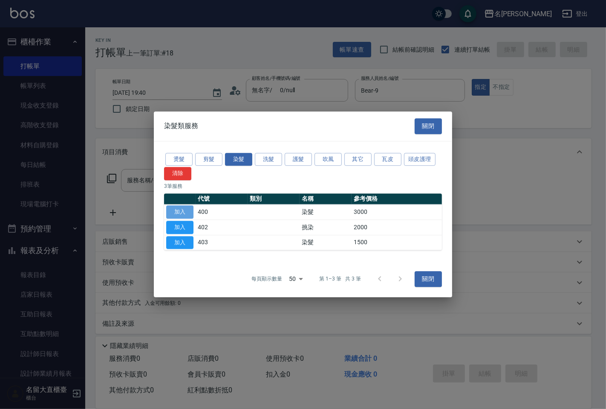
click at [193, 214] on button "加入" at bounding box center [179, 211] width 27 height 13
type input "染髮(400)"
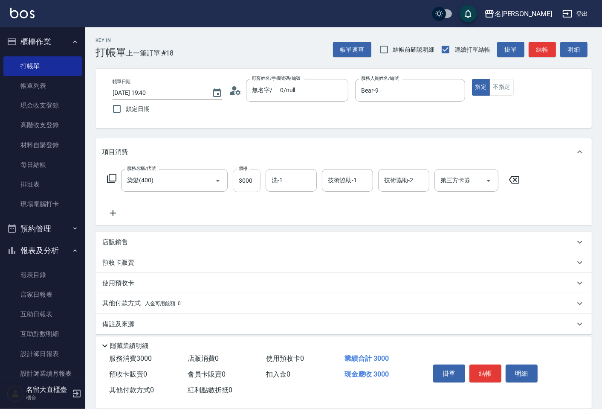
click at [257, 188] on input "3000" at bounding box center [247, 180] width 28 height 23
type input "2400"
click at [552, 44] on button "結帳" at bounding box center [542, 50] width 27 height 16
type input "[DATE] 19:41"
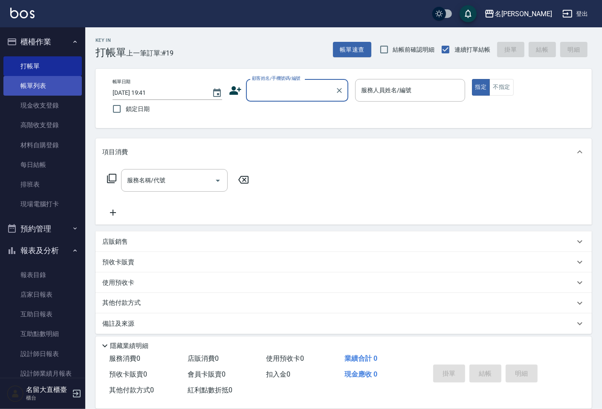
click at [63, 84] on link "帳單列表" at bounding box center [42, 86] width 78 height 20
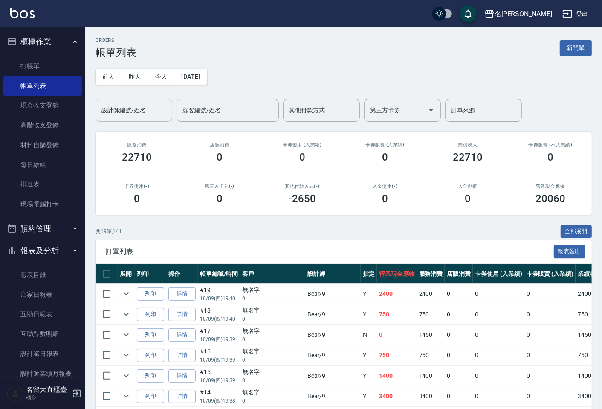
click at [133, 107] on input "設計師編號/姓名" at bounding box center [133, 110] width 69 height 15
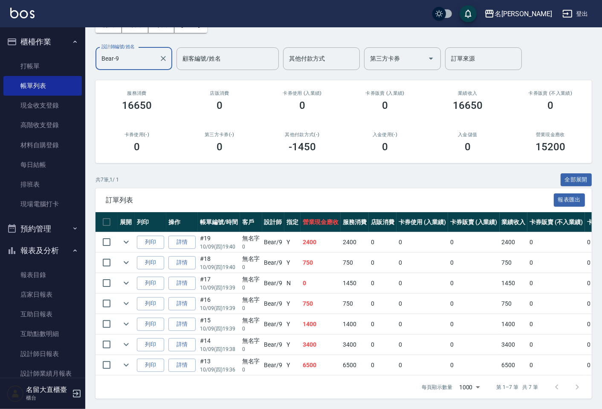
scroll to position [59, 0]
type input "Bear-9"
click at [124, 360] on icon "expand row" at bounding box center [126, 365] width 10 height 10
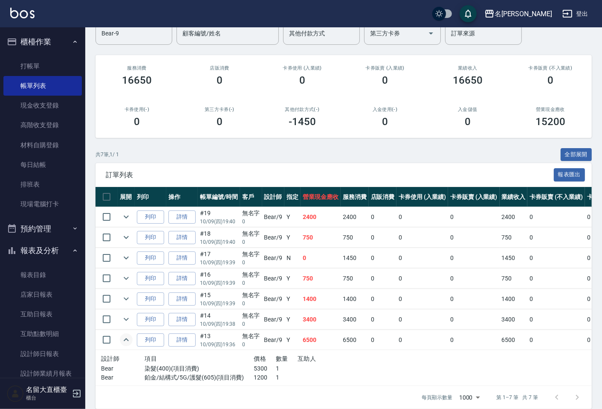
scroll to position [94, 0]
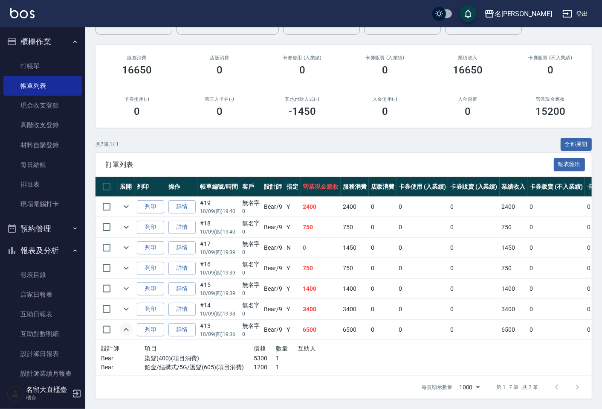
click at [128, 325] on icon "expand row" at bounding box center [126, 329] width 10 height 10
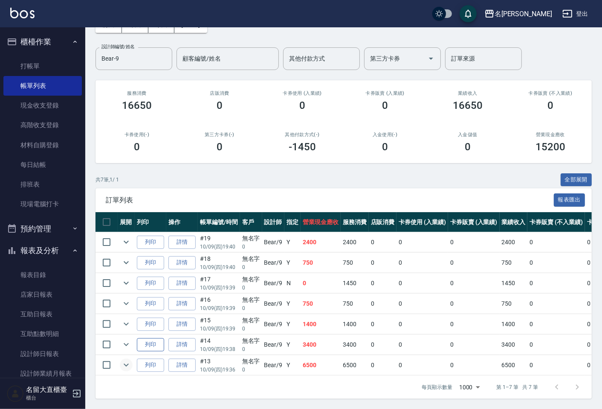
scroll to position [59, 0]
click at [64, 348] on link "設計師日報表" at bounding box center [42, 354] width 78 height 20
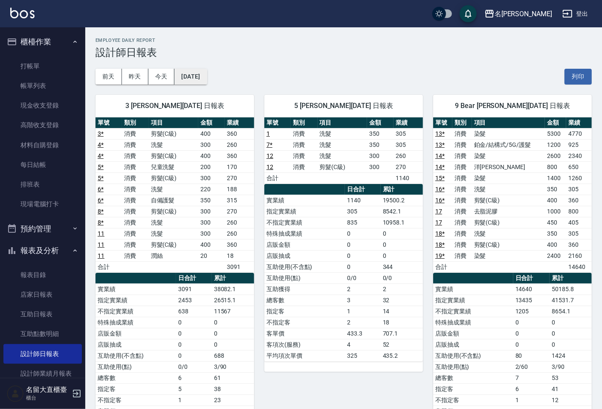
click at [206, 81] on button "[DATE]" at bounding box center [190, 77] width 32 height 16
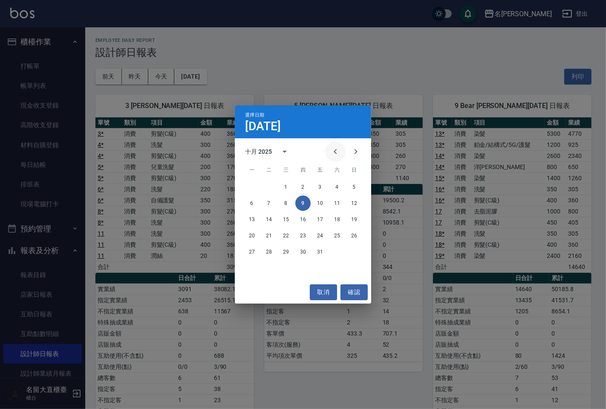
click at [339, 152] on icon "Previous month" at bounding box center [336, 151] width 10 height 10
click at [273, 201] on button "9" at bounding box center [268, 202] width 15 height 15
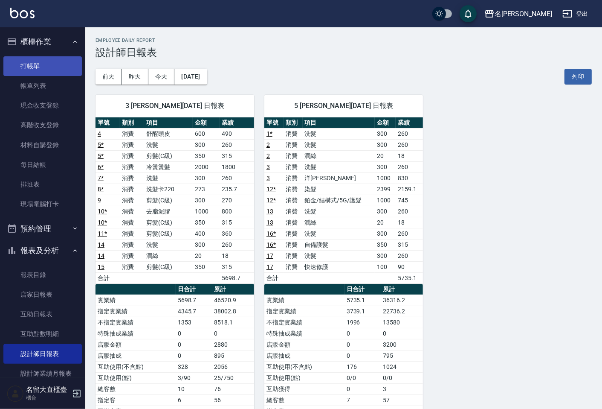
click at [56, 61] on link "打帳單" at bounding box center [42, 66] width 78 height 20
